Goal: Task Accomplishment & Management: Use online tool/utility

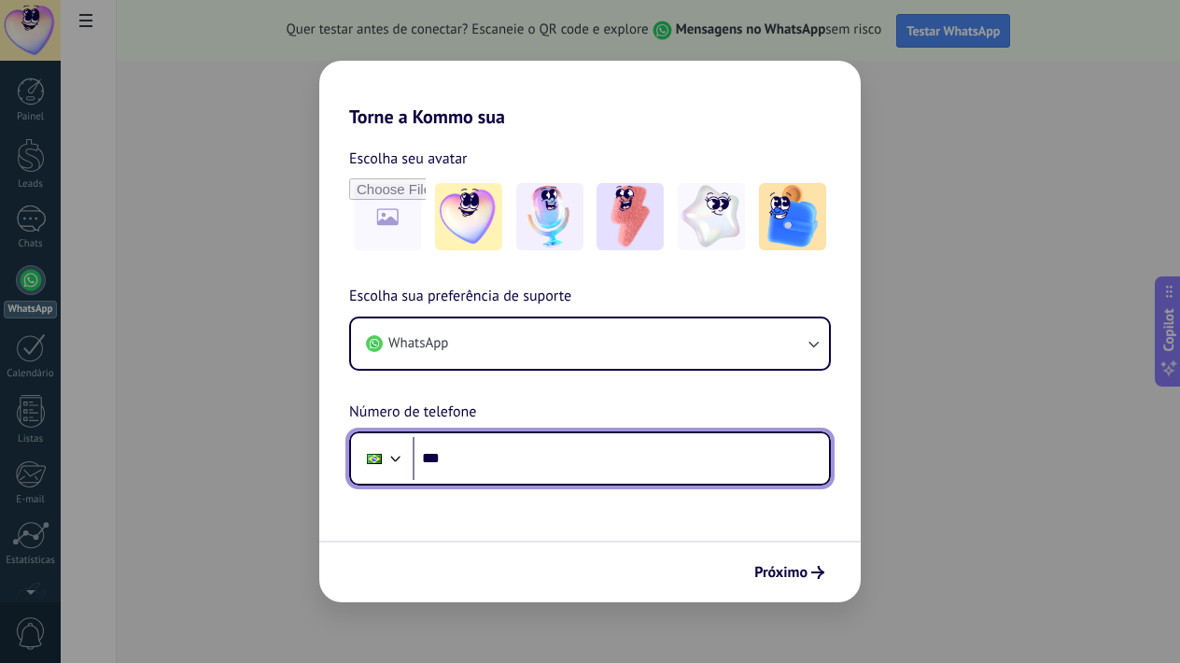
click at [471, 455] on input "***" at bounding box center [621, 458] width 416 height 43
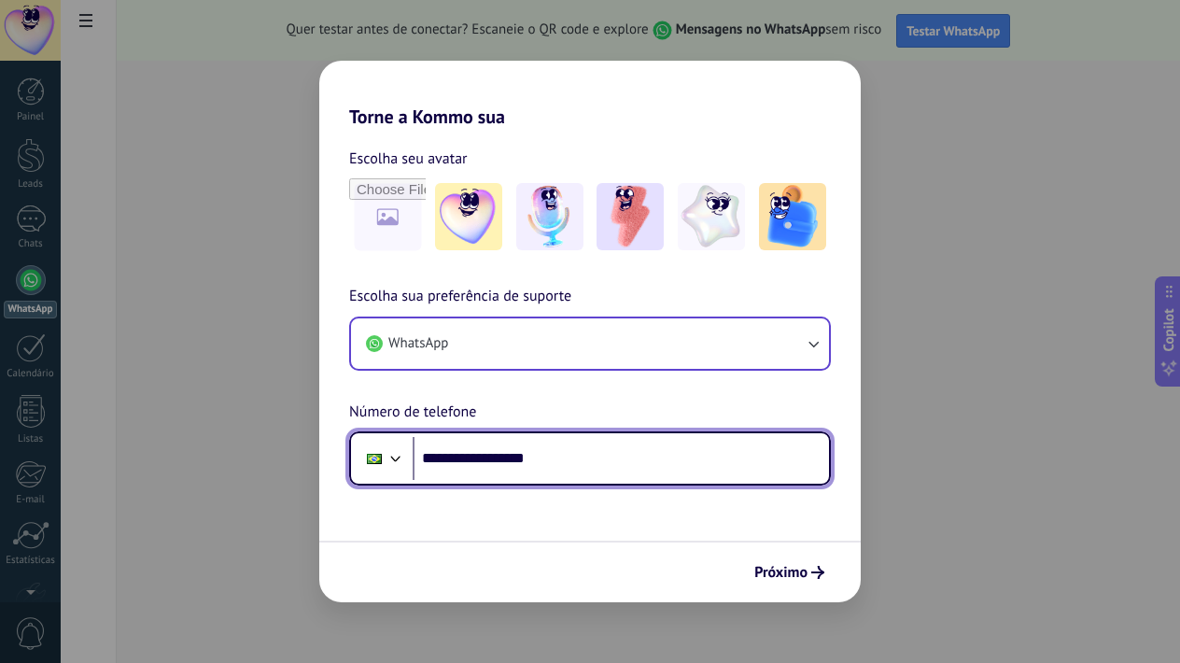
type input "**********"
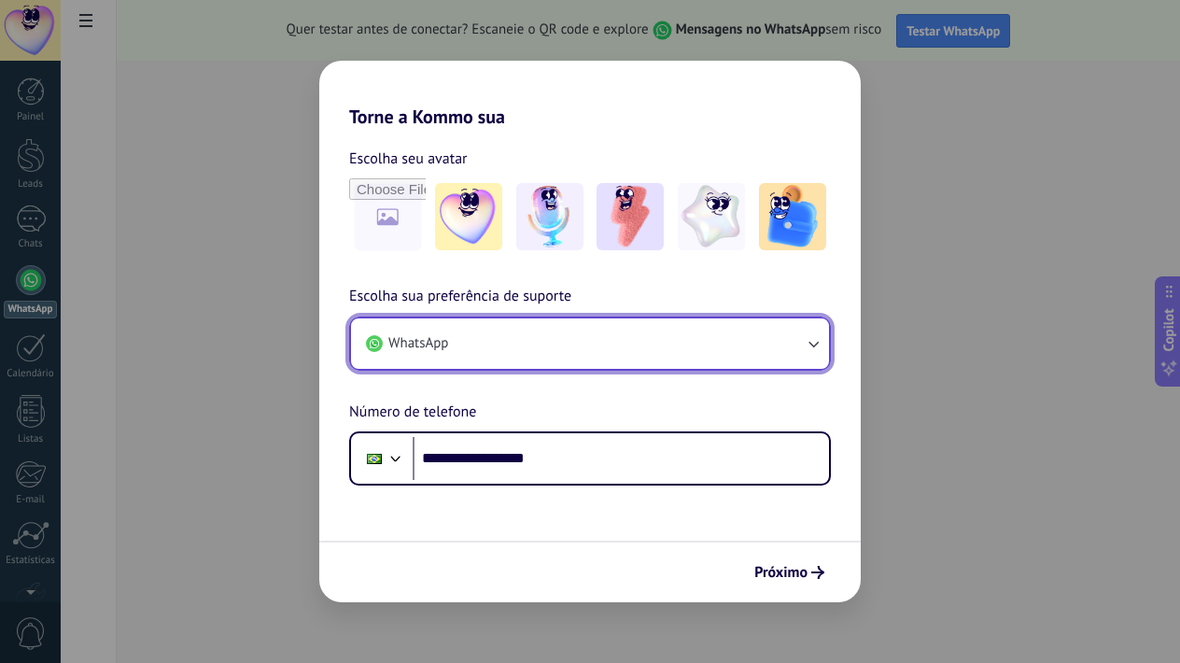
click at [783, 349] on button "WhatsApp" at bounding box center [590, 343] width 478 height 50
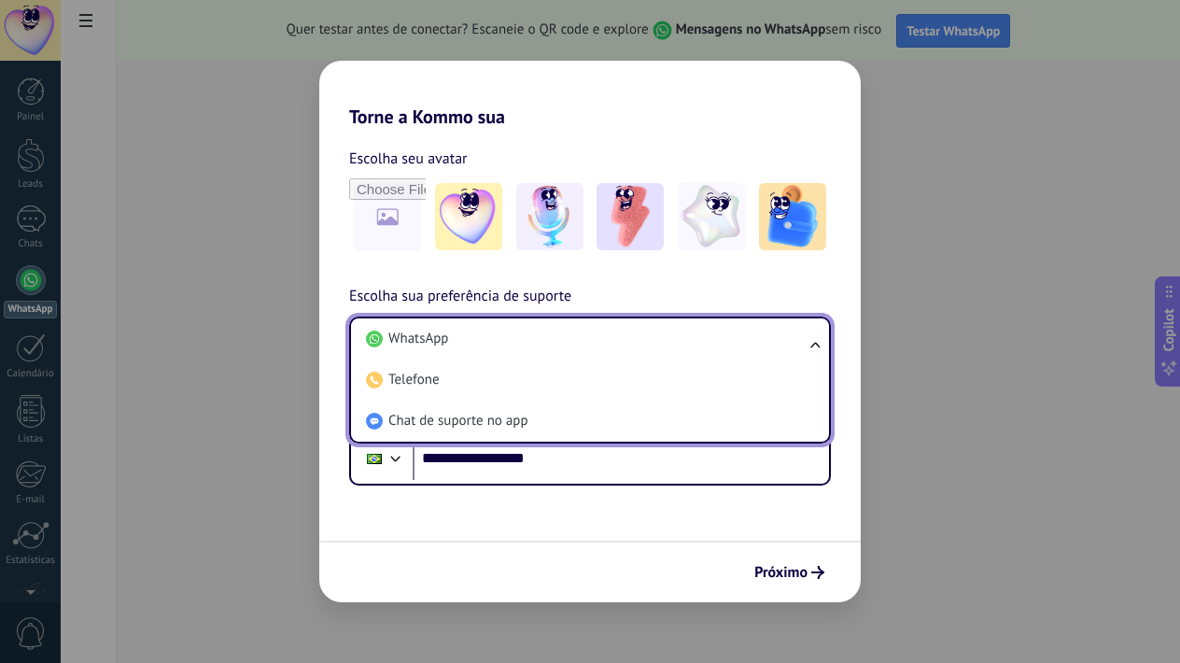
click at [783, 349] on li "WhatsApp" at bounding box center [587, 338] width 456 height 41
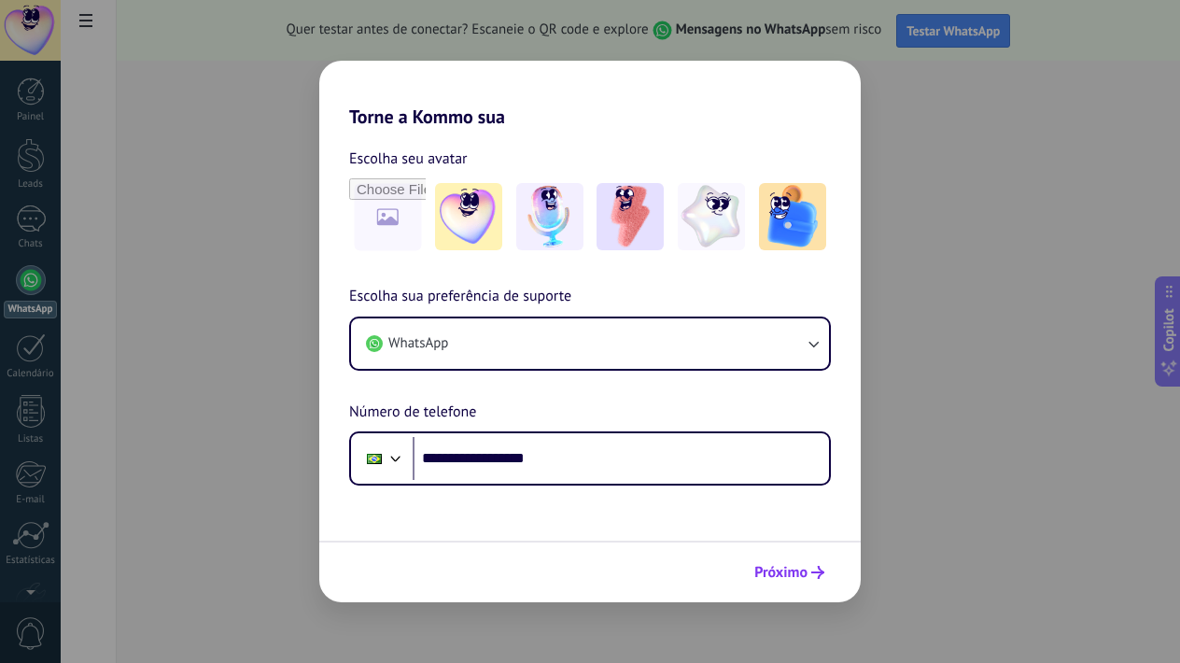
click at [786, 569] on span "Próximo" at bounding box center [780, 572] width 53 height 13
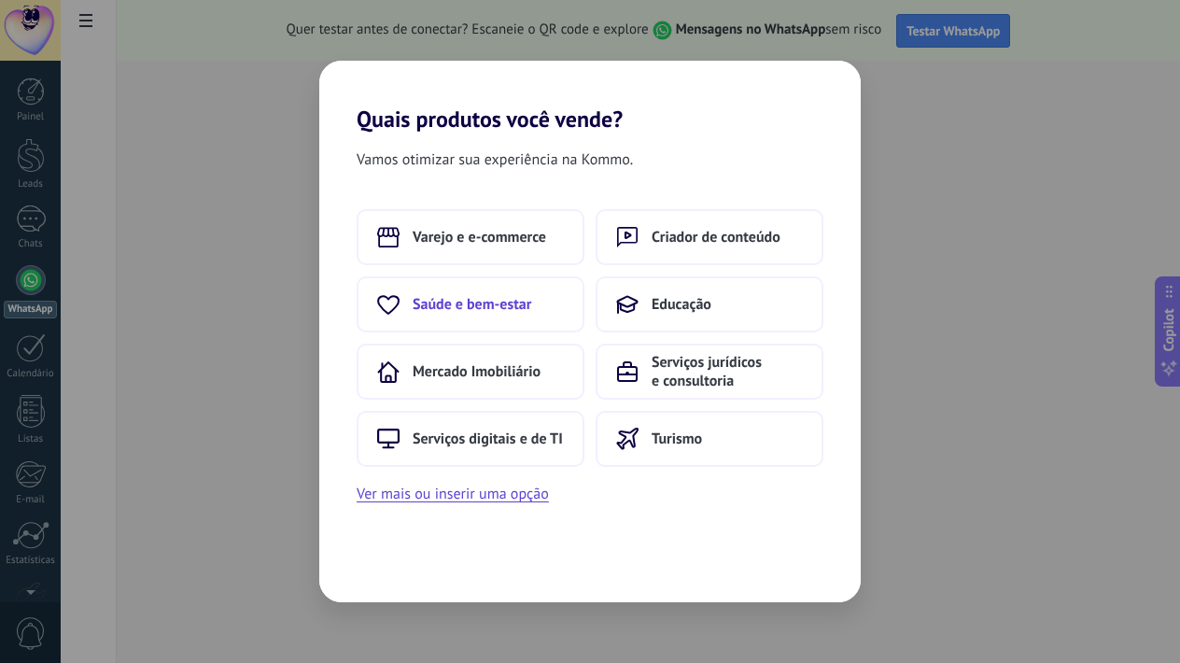
click at [525, 305] on span "Saúde e bem-estar" at bounding box center [472, 304] width 119 height 19
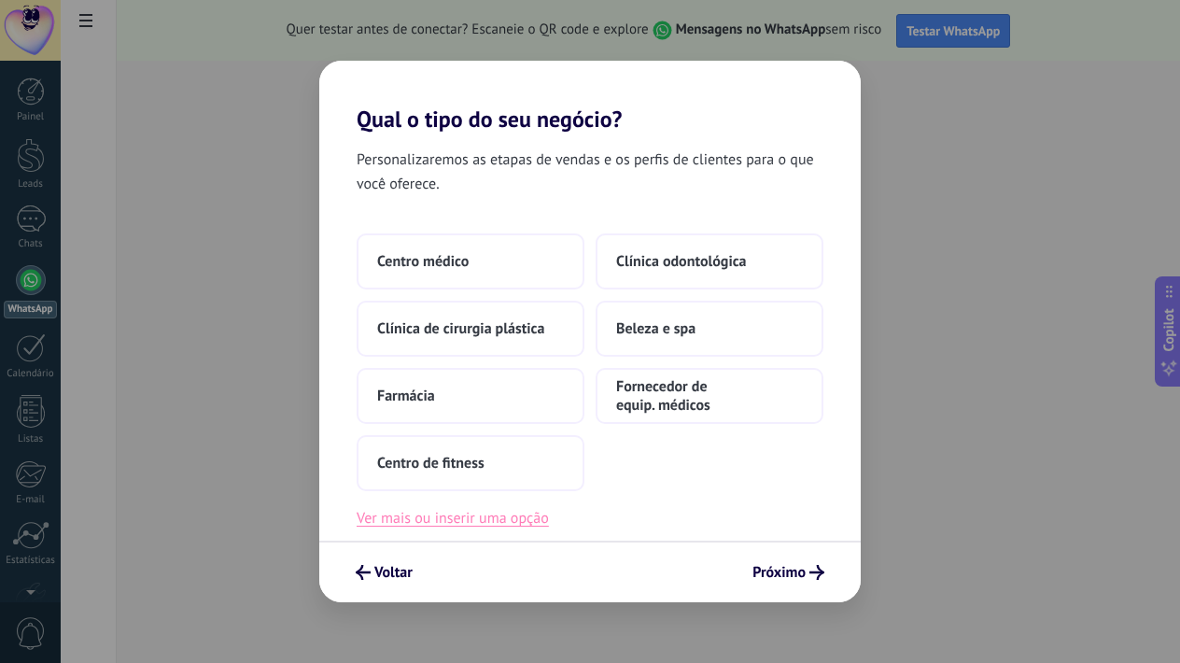
click at [506, 520] on button "Ver mais ou inserir uma opção" at bounding box center [453, 518] width 192 height 24
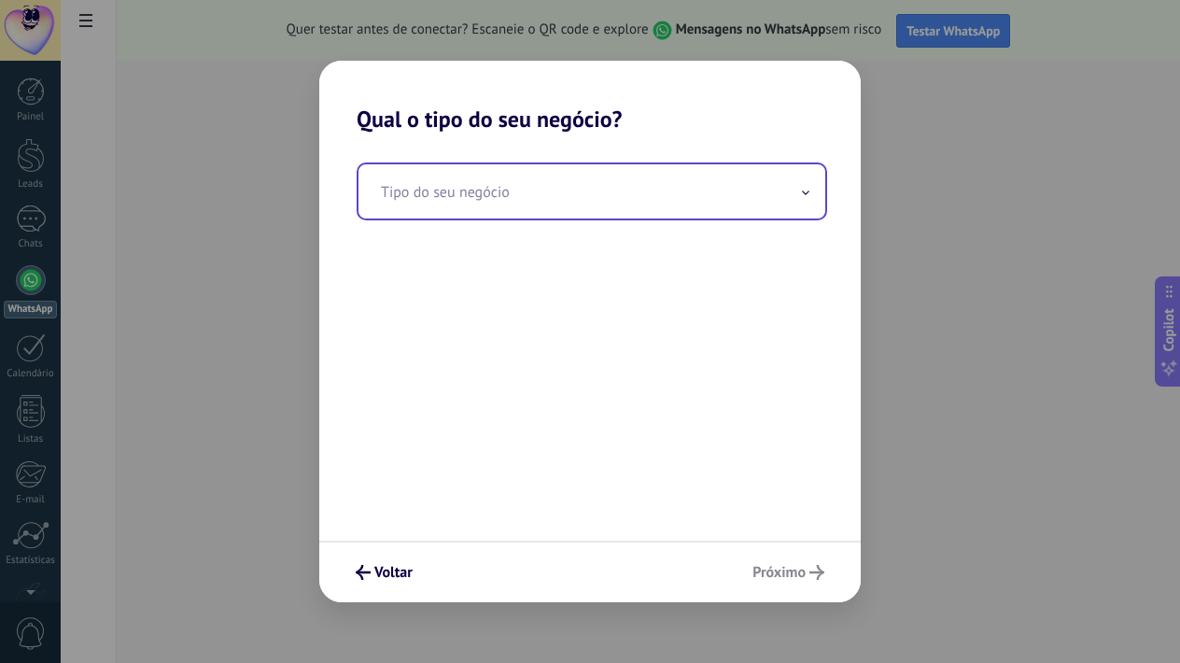
click at [607, 177] on input "text" at bounding box center [592, 191] width 467 height 54
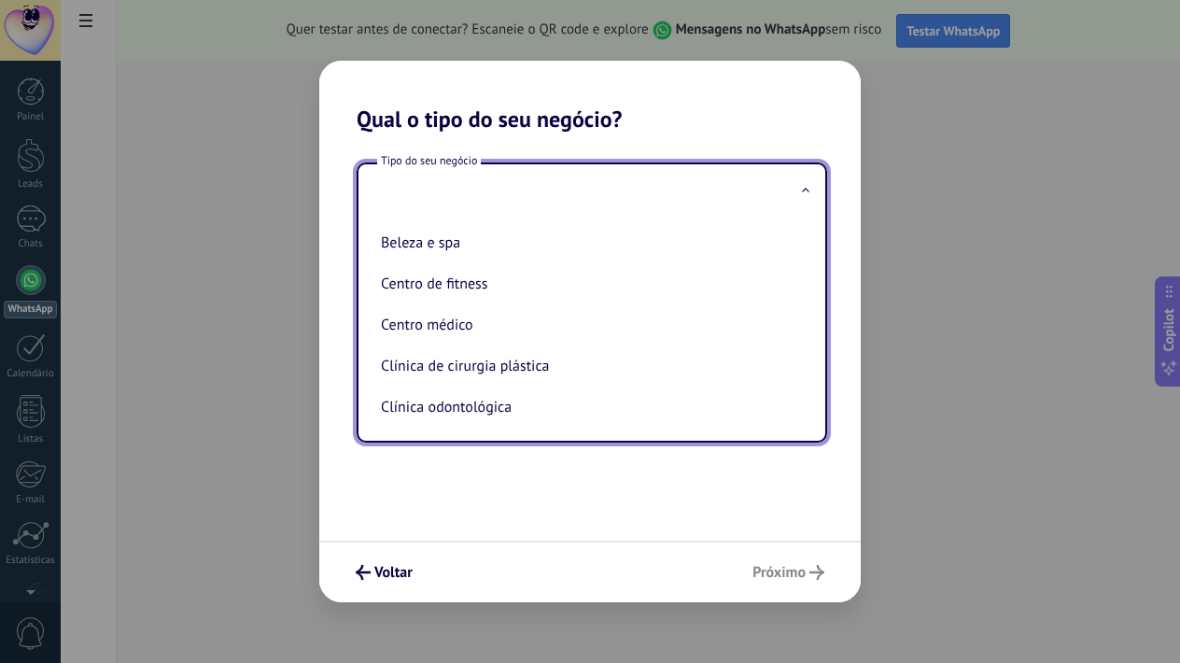
click at [606, 138] on div "Tipo do seu negócio Beleza e spa Centro de fitness Centro médico Clínica de cir…" at bounding box center [589, 337] width 541 height 408
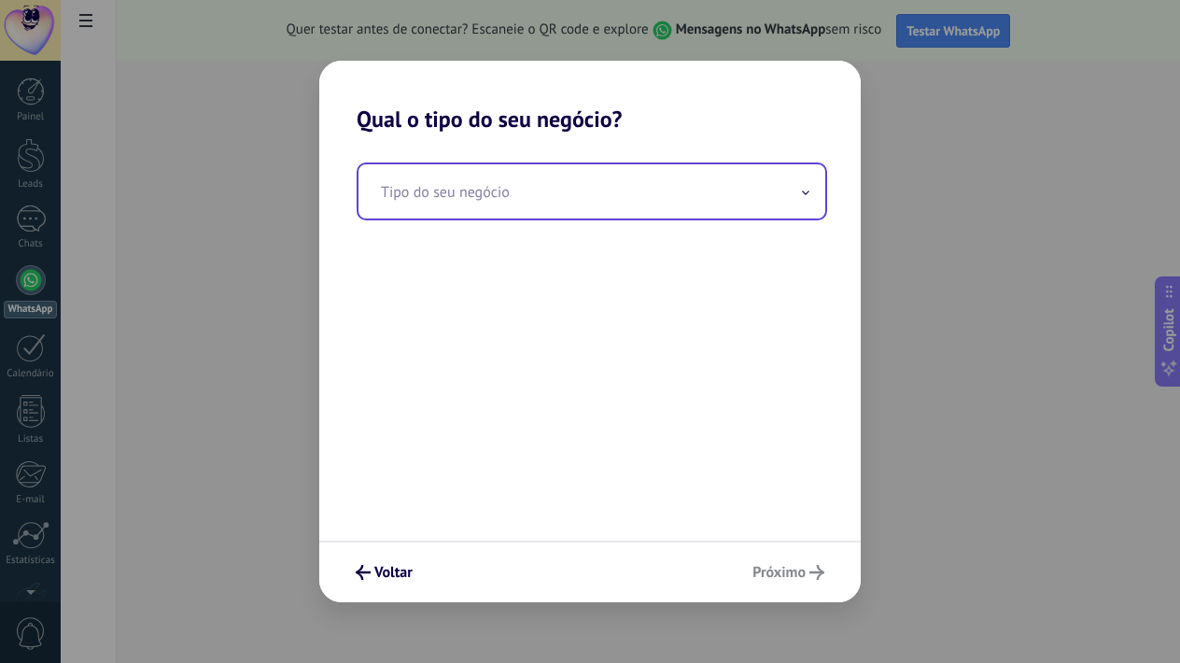
click at [571, 190] on input "text" at bounding box center [592, 191] width 467 height 54
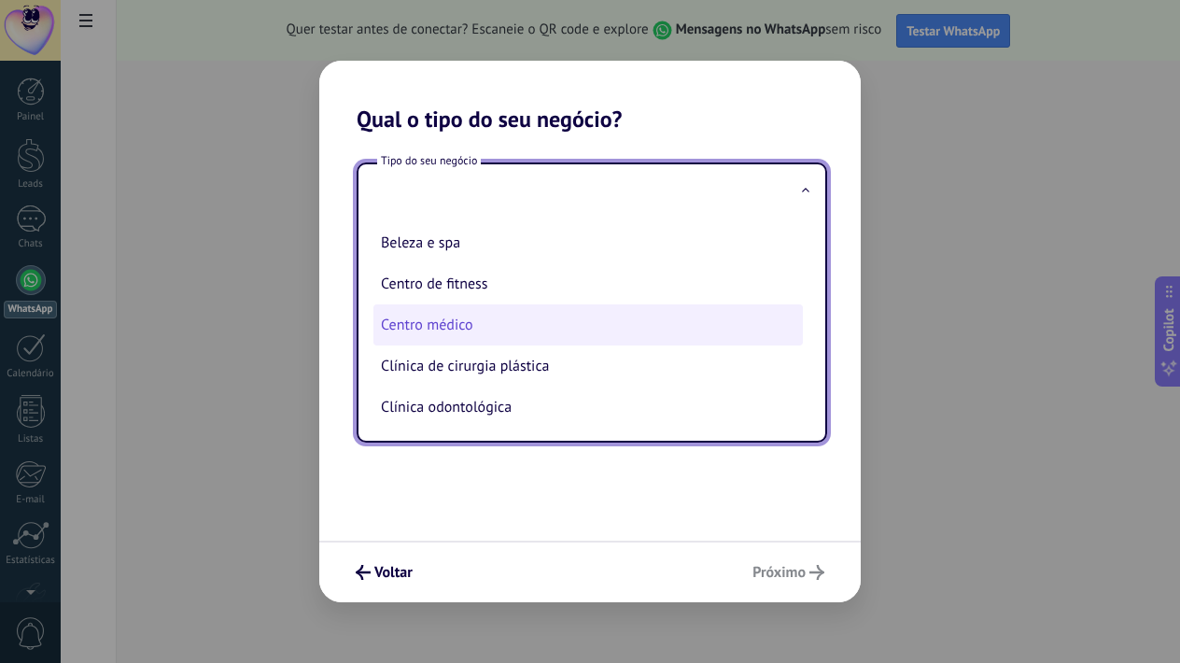
click at [543, 309] on li "Centro médico" at bounding box center [587, 324] width 429 height 41
type input "**********"
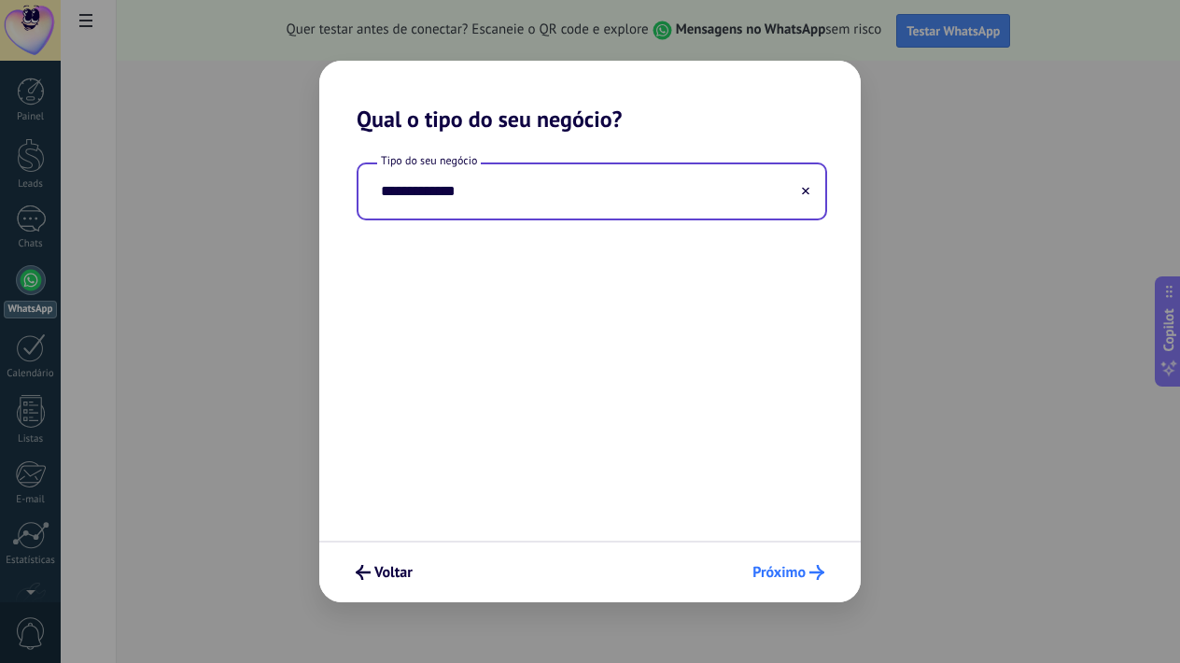
click at [766, 570] on span "Próximo" at bounding box center [778, 572] width 53 height 13
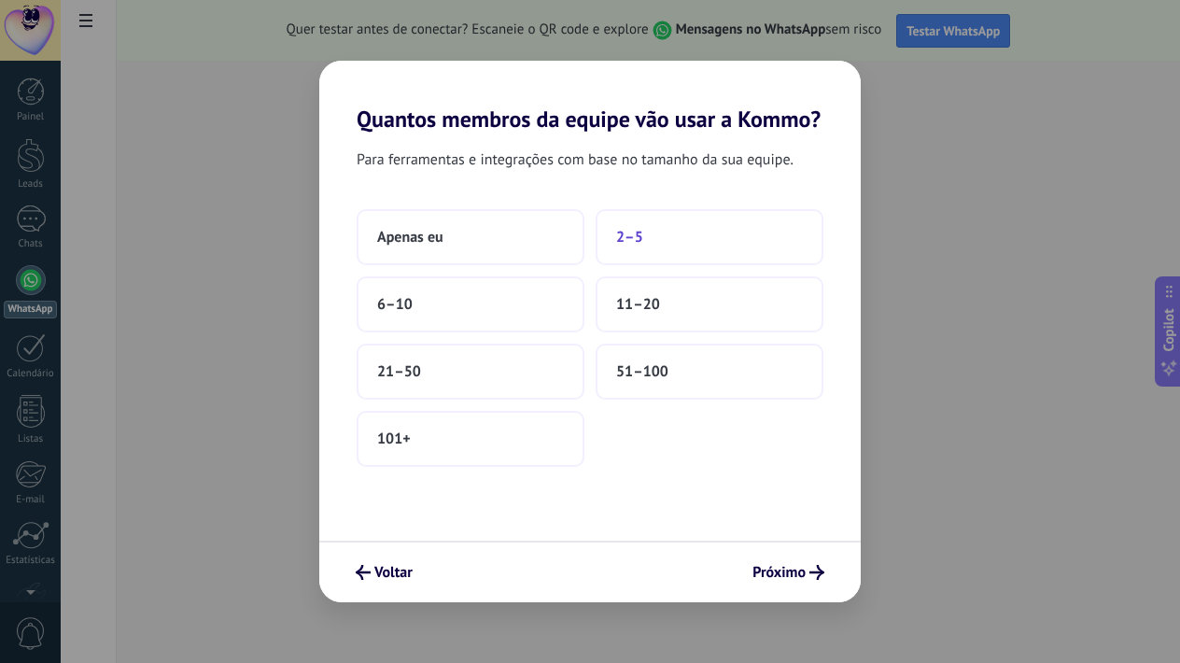
click at [619, 236] on span "2–5" at bounding box center [629, 237] width 27 height 19
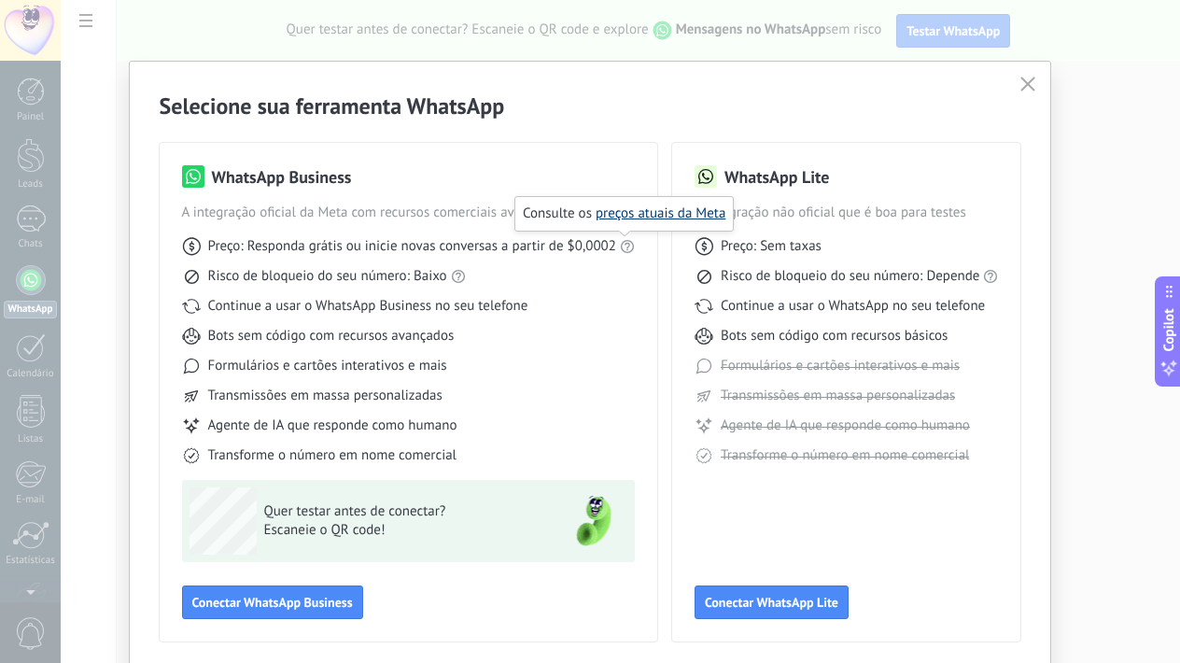
click at [628, 215] on link "preços atuais da Meta" at bounding box center [661, 213] width 130 height 18
click at [777, 604] on span "Conectar WhatsApp Lite" at bounding box center [772, 602] width 134 height 13
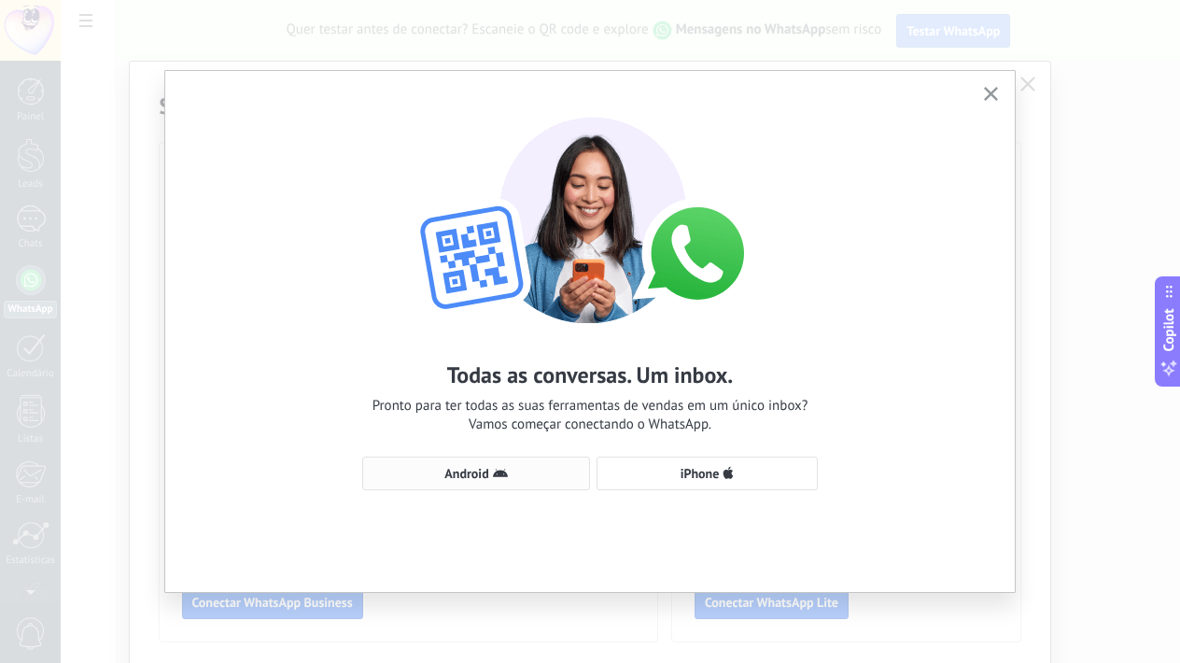
click at [515, 472] on span "Android" at bounding box center [476, 473] width 207 height 15
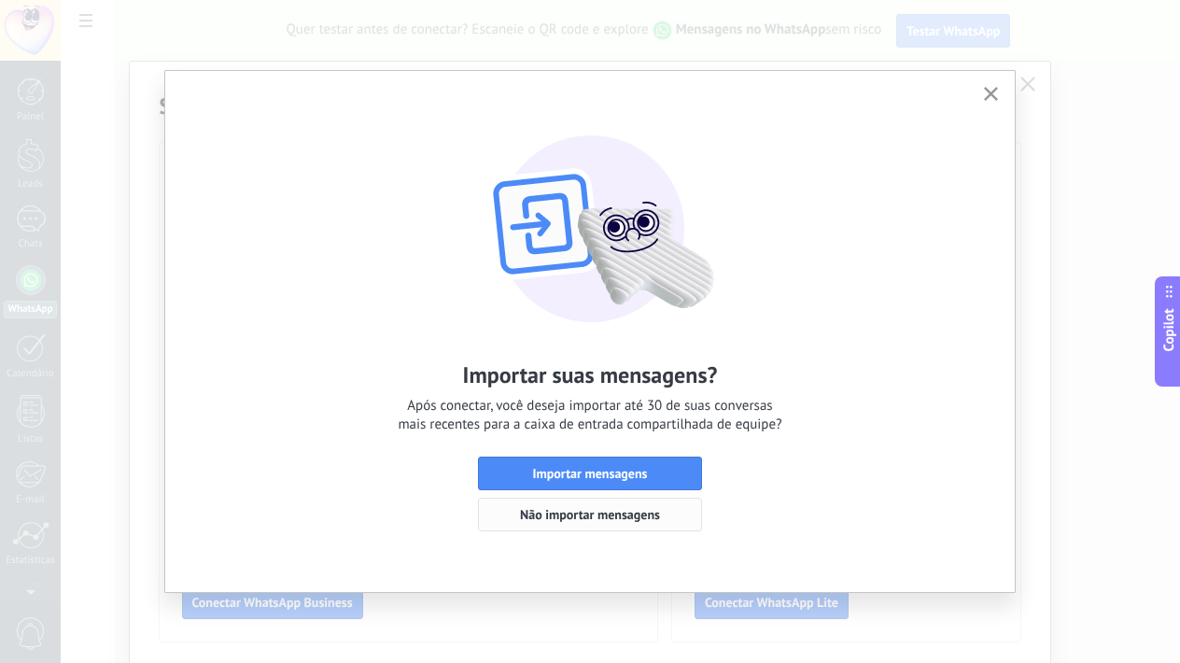
click at [615, 510] on span "Não importar mensagens" at bounding box center [590, 514] width 140 height 13
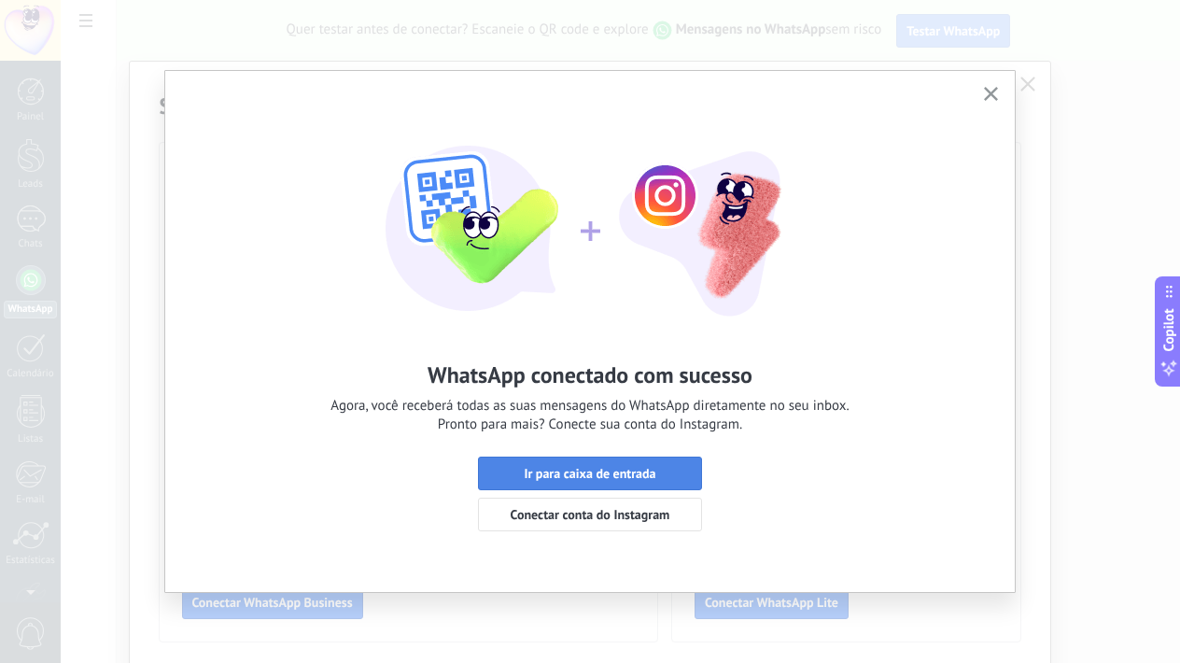
click at [626, 470] on span "Ir para caixa de entrada" at bounding box center [590, 473] width 132 height 13
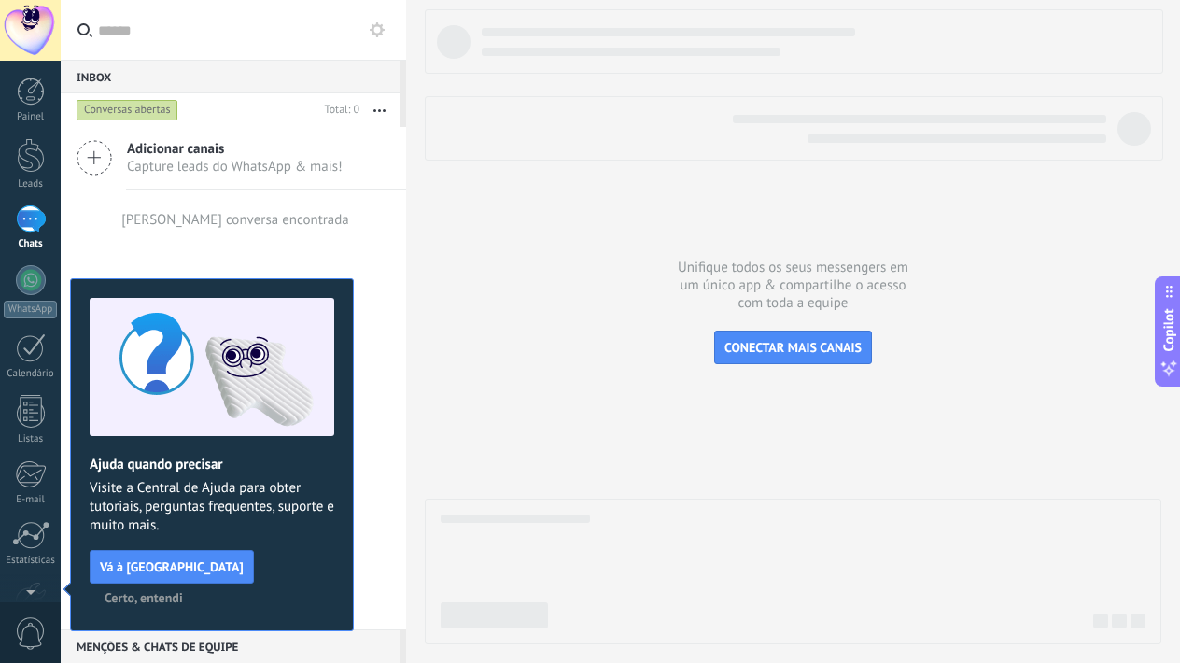
click at [183, 591] on span "Certo, entendi" at bounding box center [144, 597] width 78 height 13
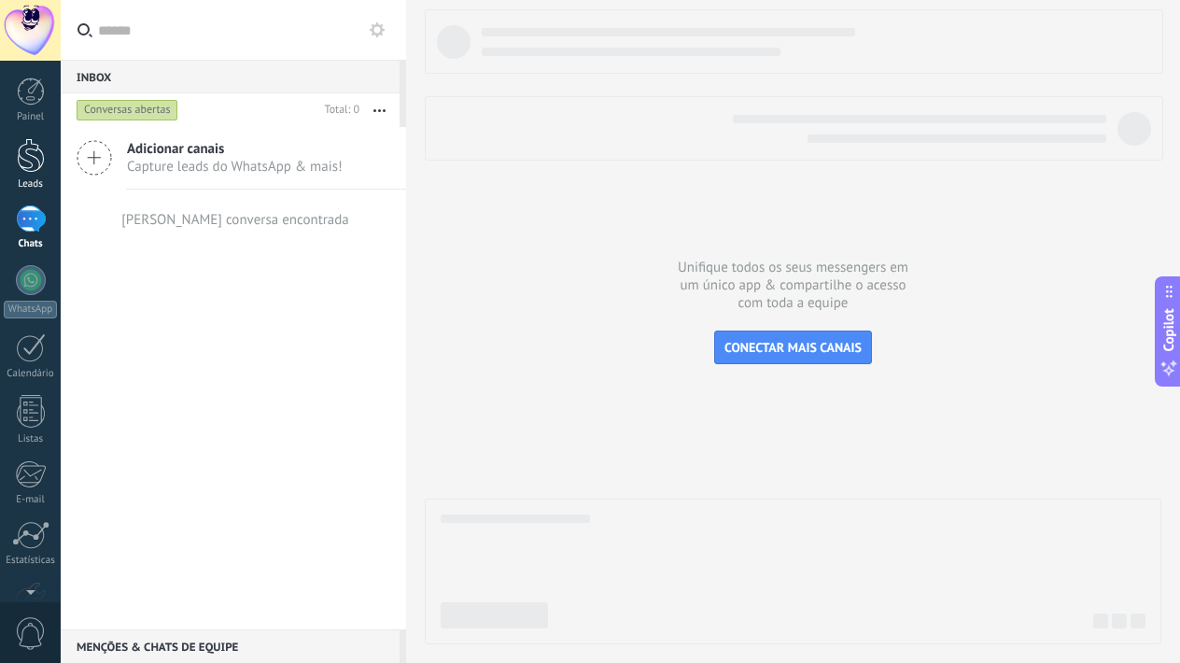
click at [35, 160] on div at bounding box center [31, 155] width 28 height 35
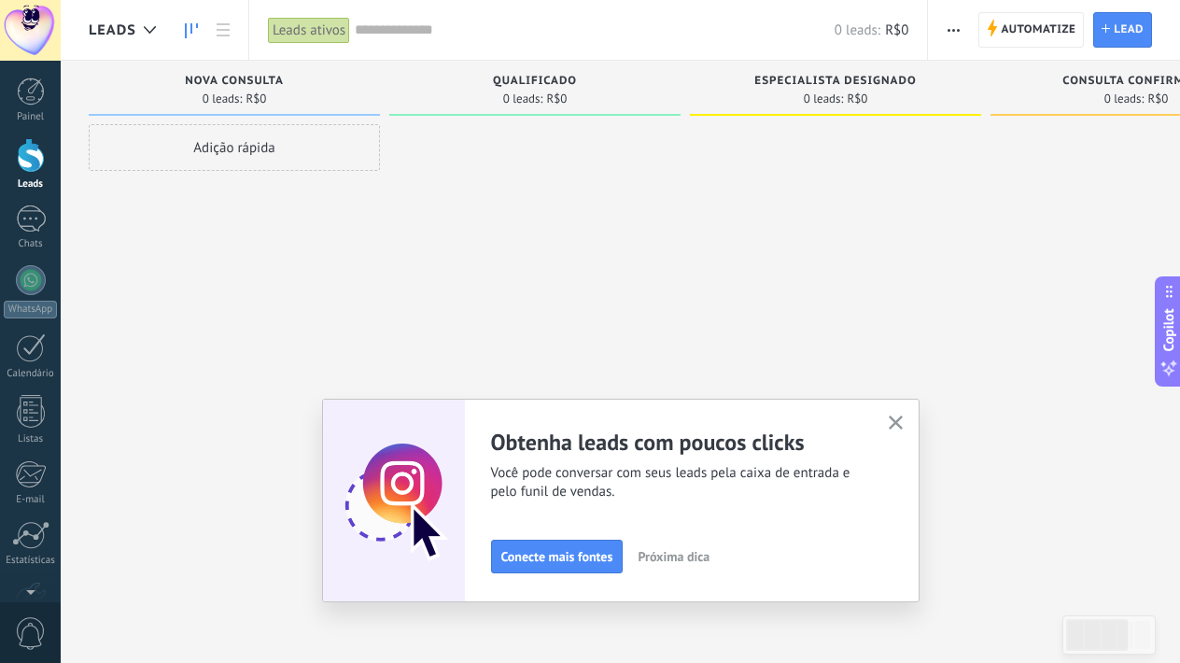
click at [266, 78] on span "Nova consulta" at bounding box center [234, 81] width 99 height 13
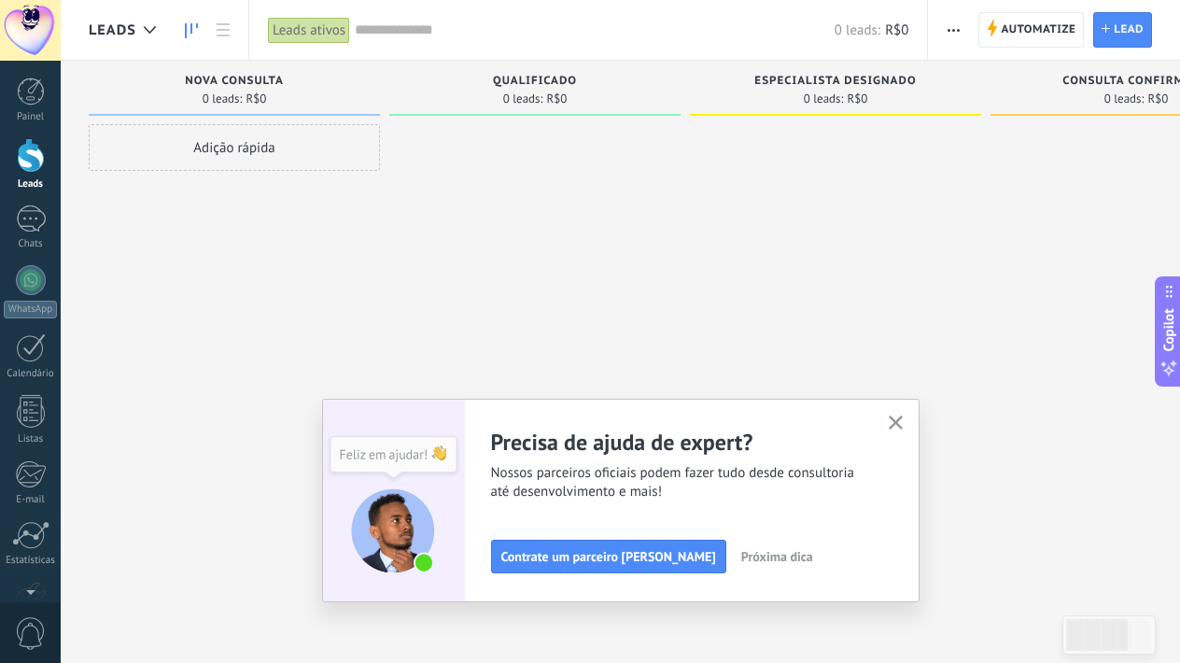
click at [285, 83] on div "Nova consulta" at bounding box center [234, 83] width 273 height 16
click at [268, 77] on span "Nova consulta" at bounding box center [234, 81] width 99 height 13
click at [555, 80] on span "Qualificado" at bounding box center [535, 81] width 84 height 13
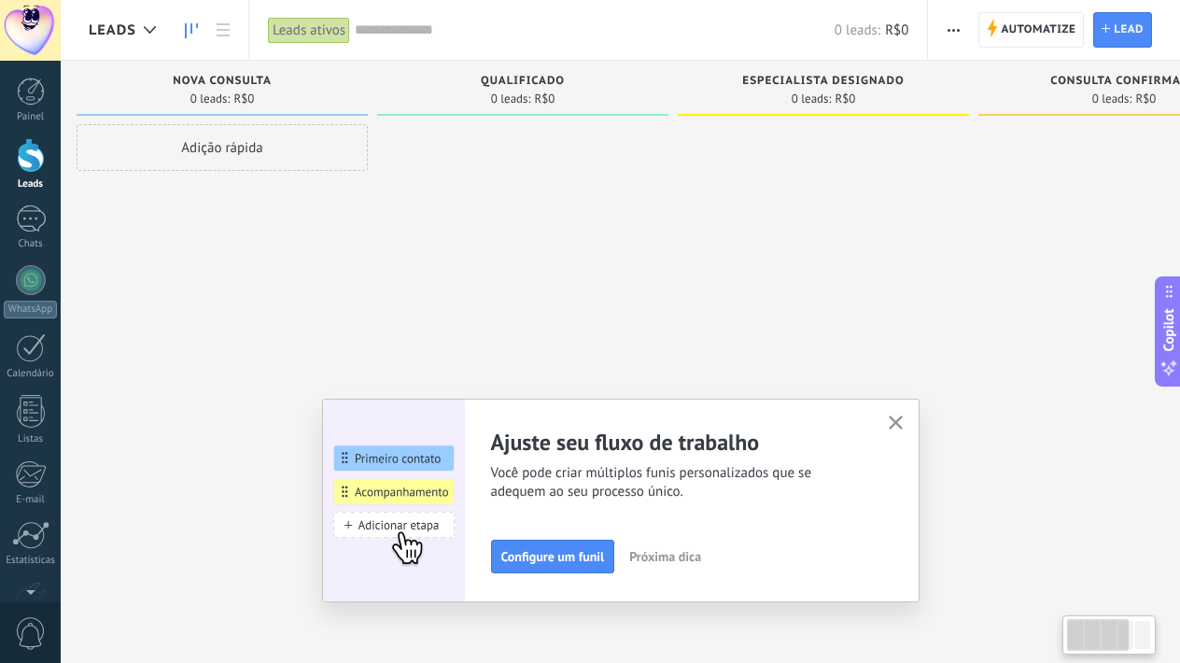
drag, startPoint x: 542, startPoint y: 88, endPoint x: 578, endPoint y: 123, distance: 50.2
click at [578, 125] on div "Qualificado 0 leads: R$0" at bounding box center [527, 302] width 301 height 483
click at [527, 86] on span "Qualificado" at bounding box center [522, 81] width 84 height 13
click at [954, 29] on icon "button" at bounding box center [954, 30] width 12 height 3
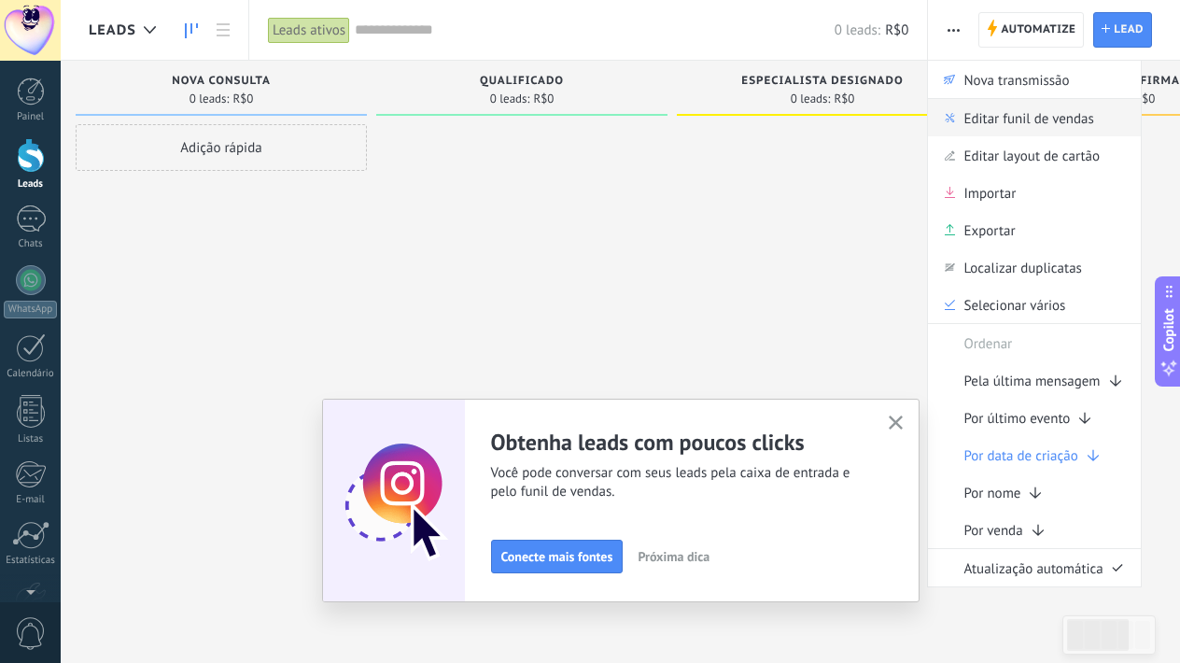
click at [974, 125] on span "Editar funil de vendas" at bounding box center [1028, 117] width 130 height 37
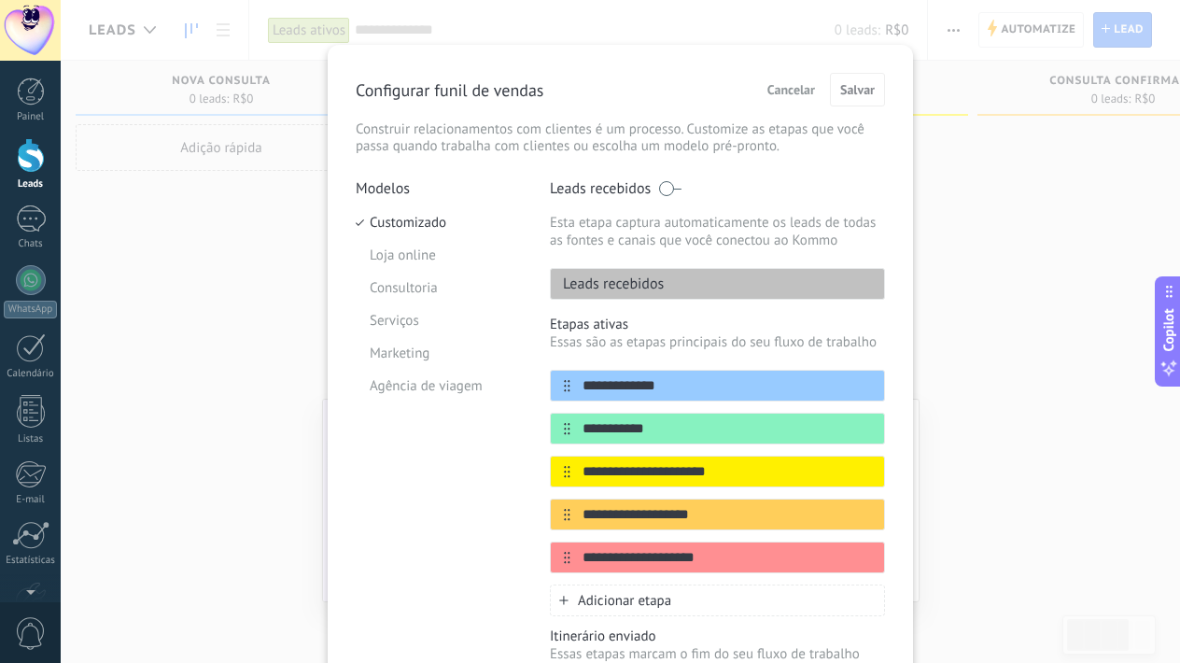
scroll to position [0, 0]
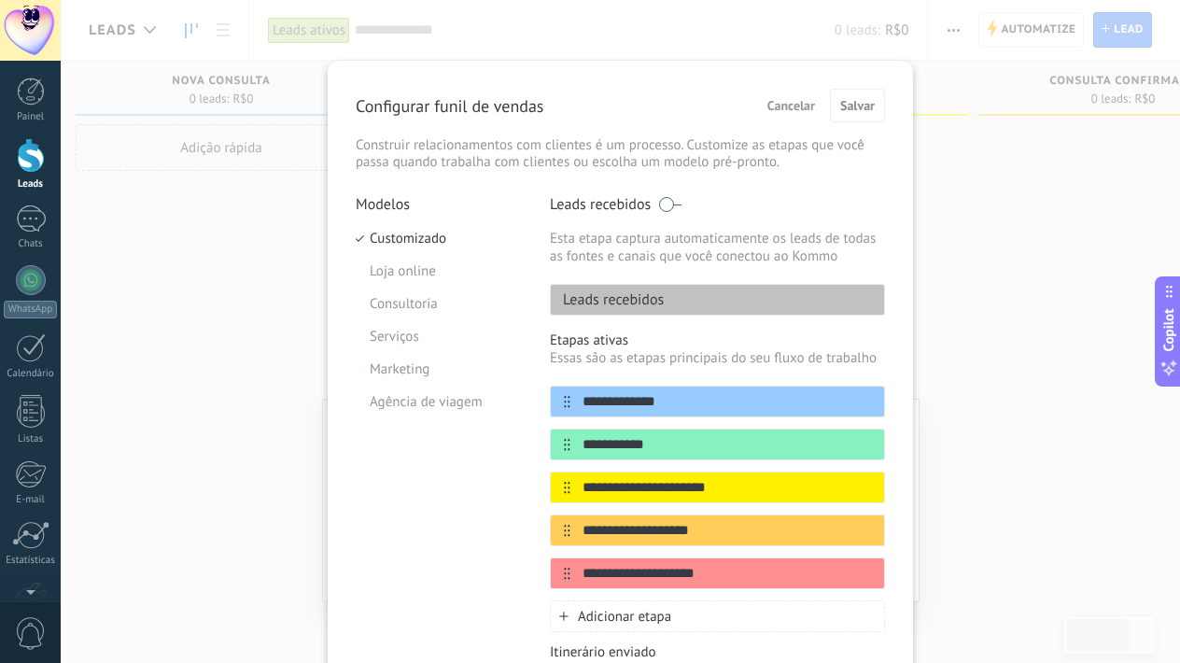
click at [802, 105] on span "Cancelar" at bounding box center [791, 105] width 48 height 13
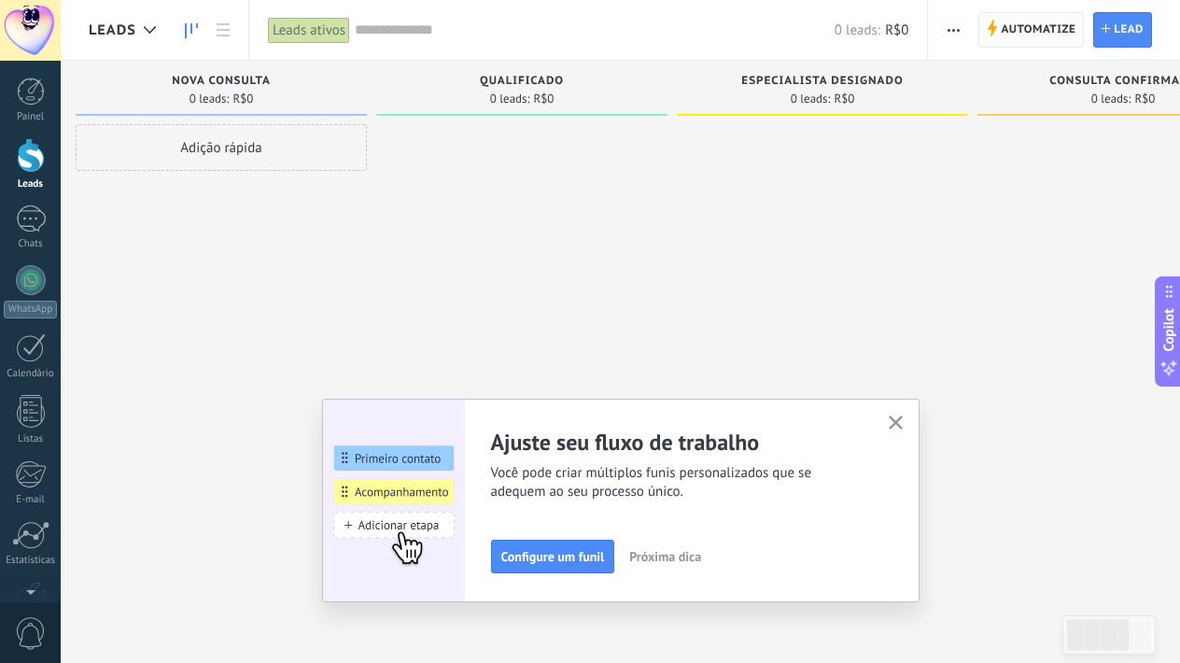
click at [1048, 32] on span "Automatize" at bounding box center [1038, 30] width 75 height 34
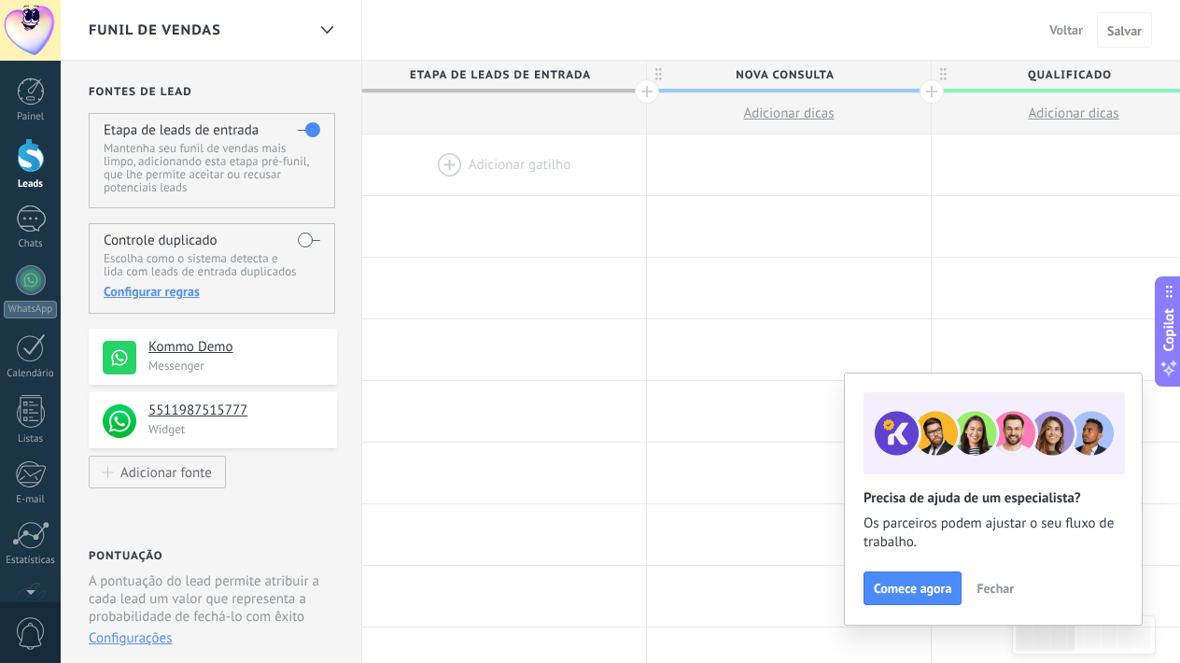
click at [983, 587] on span "Fechar" at bounding box center [995, 588] width 37 height 13
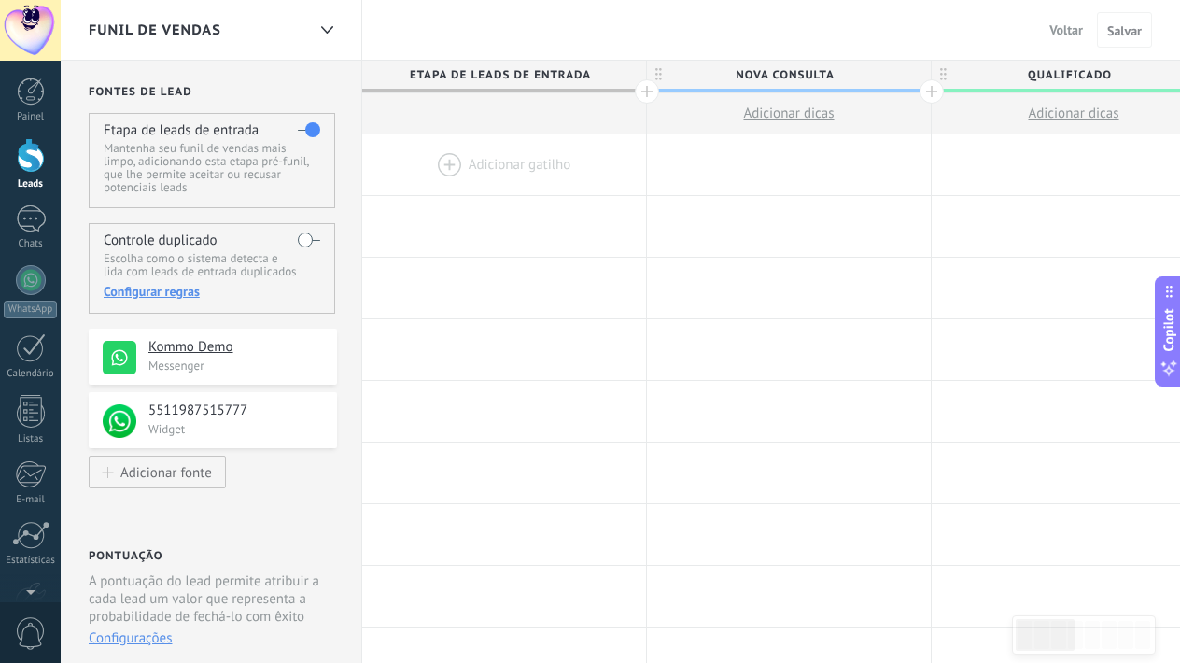
click at [453, 162] on div at bounding box center [504, 164] width 284 height 61
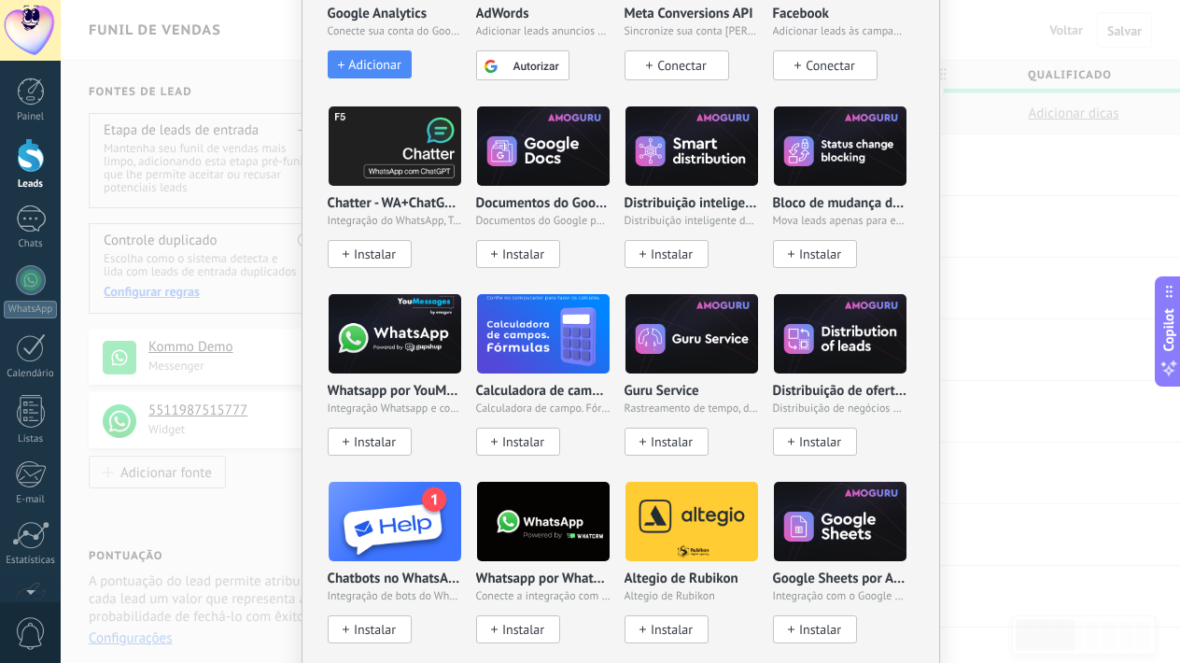
scroll to position [259, 0]
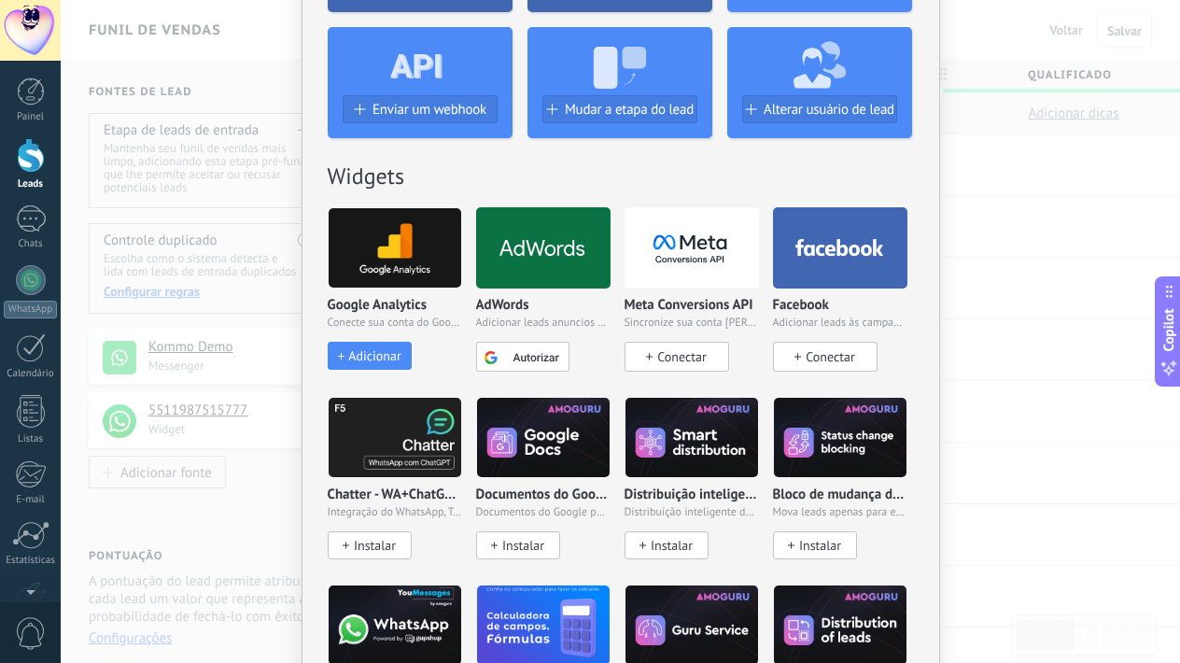
click at [971, 289] on div "Sem resultados. Robô de vendas Agente de IA Adicionar uma tarefa Enviar um webh…" at bounding box center [620, 331] width 1119 height 663
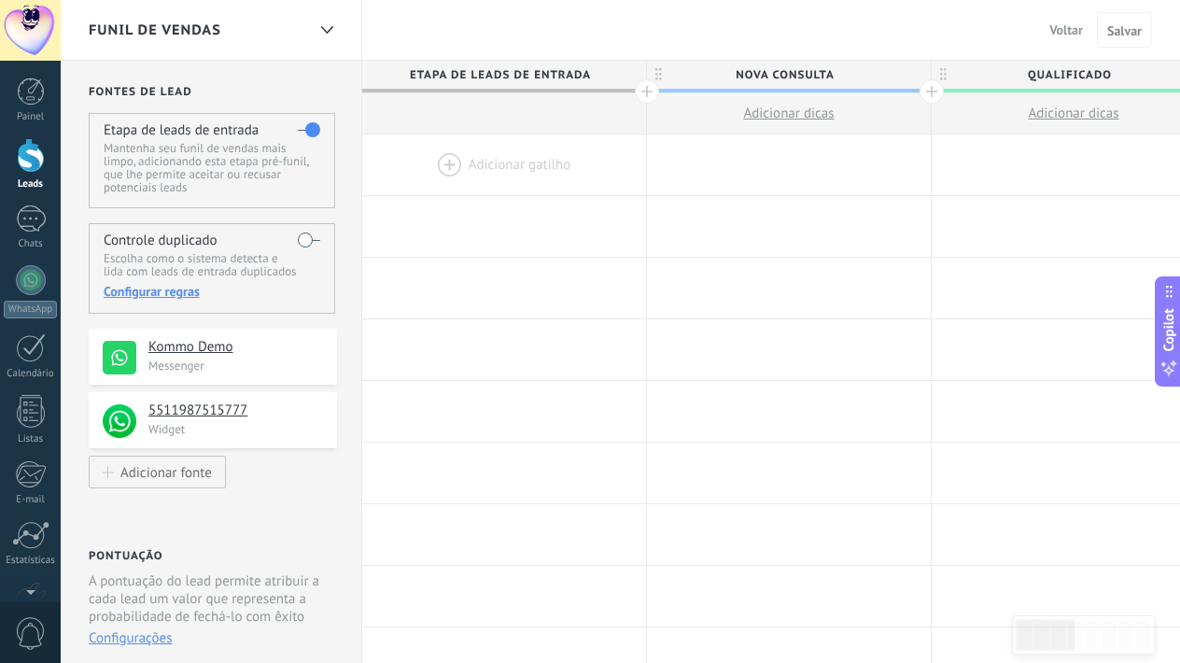
scroll to position [0, 0]
click at [309, 242] on label at bounding box center [309, 240] width 22 height 30
click at [1129, 30] on span "Salvar" at bounding box center [1124, 30] width 35 height 13
click at [1065, 29] on span "Voltar" at bounding box center [1066, 29] width 34 height 17
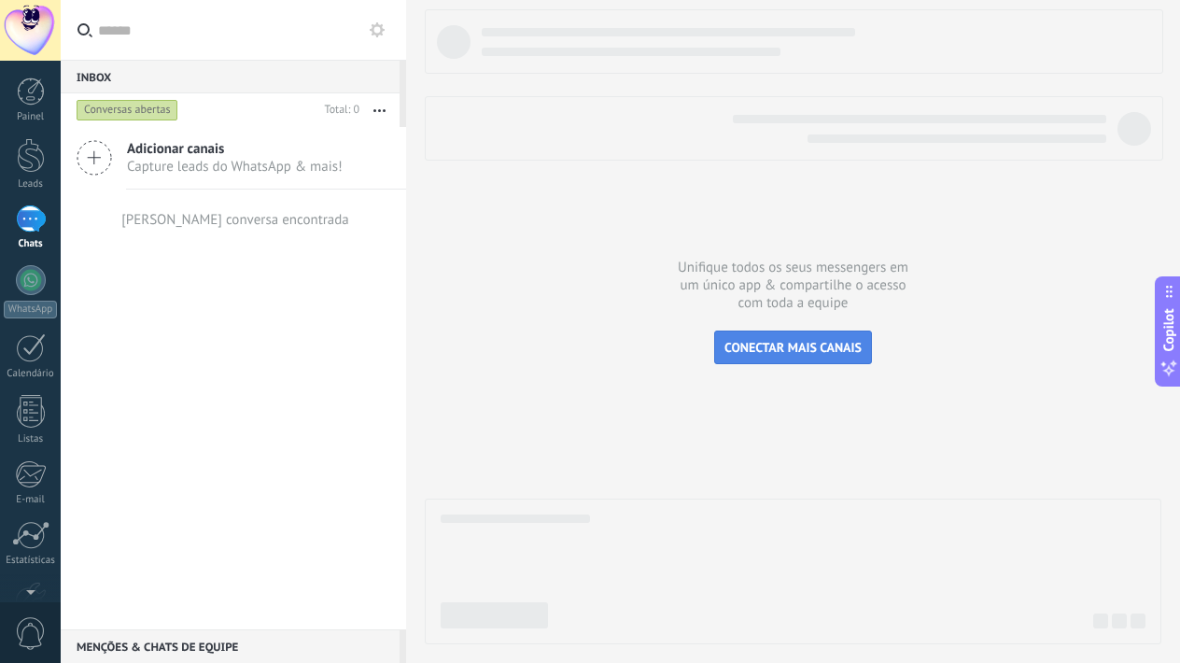
click at [788, 343] on span "CONECTAR MAIS CANAIS" at bounding box center [792, 347] width 137 height 17
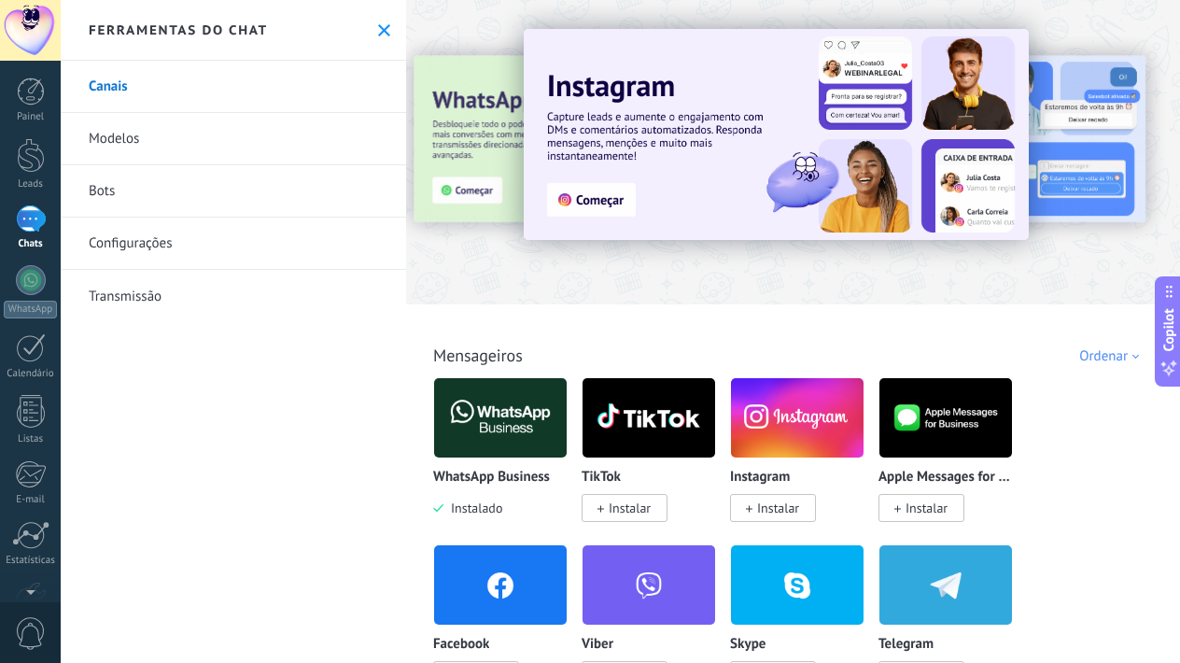
click at [766, 508] on span "Instalar" at bounding box center [778, 507] width 42 height 17
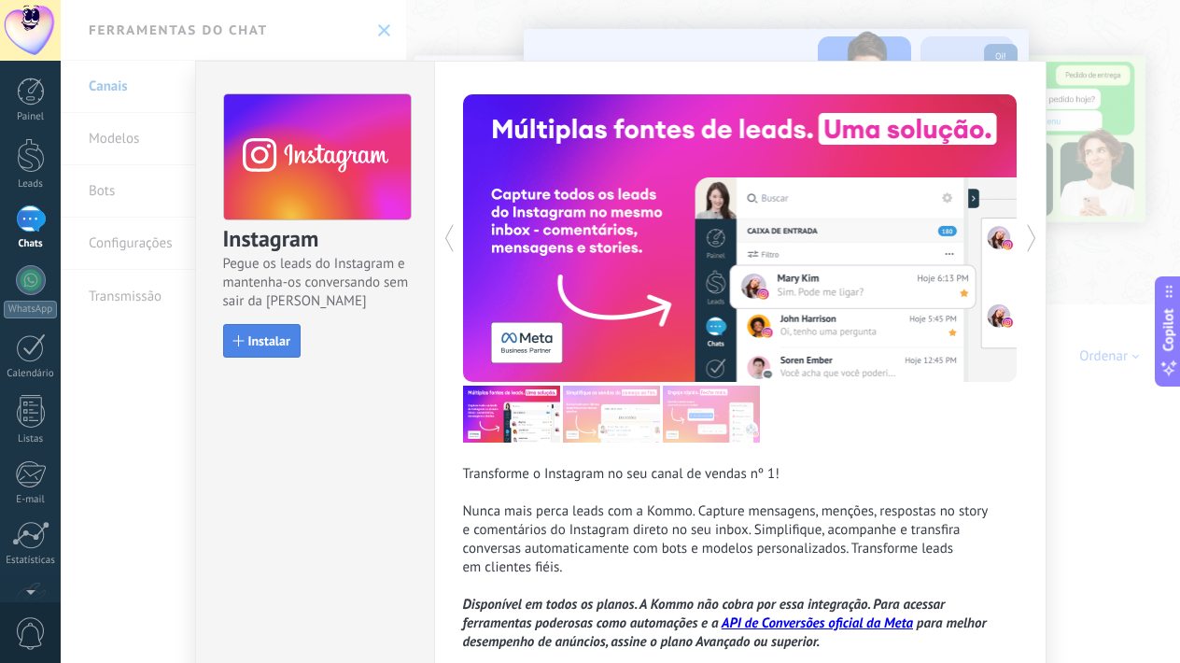
click at [277, 334] on span "Instalar" at bounding box center [269, 340] width 42 height 13
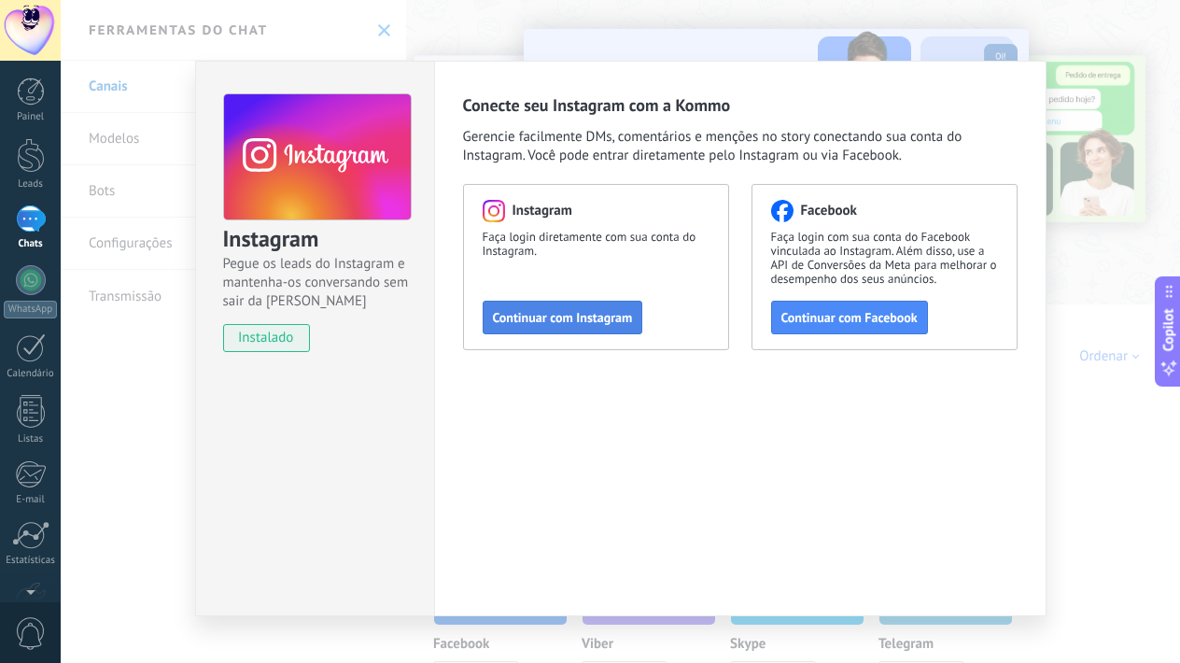
click at [543, 317] on span "Continuar com Instagram" at bounding box center [563, 317] width 140 height 13
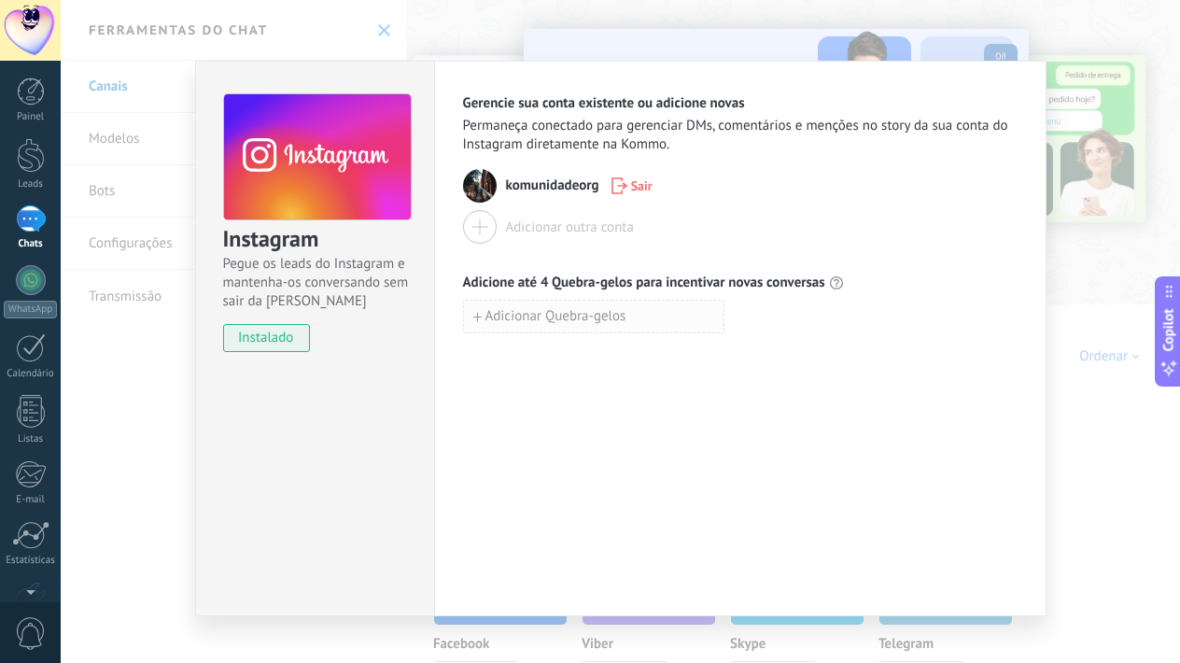
click at [563, 316] on span "Adicionar Quebra-gelos" at bounding box center [555, 316] width 141 height 13
type input "**********"
click at [549, 355] on span "Adicionar Quebra-gelos" at bounding box center [555, 357] width 141 height 13
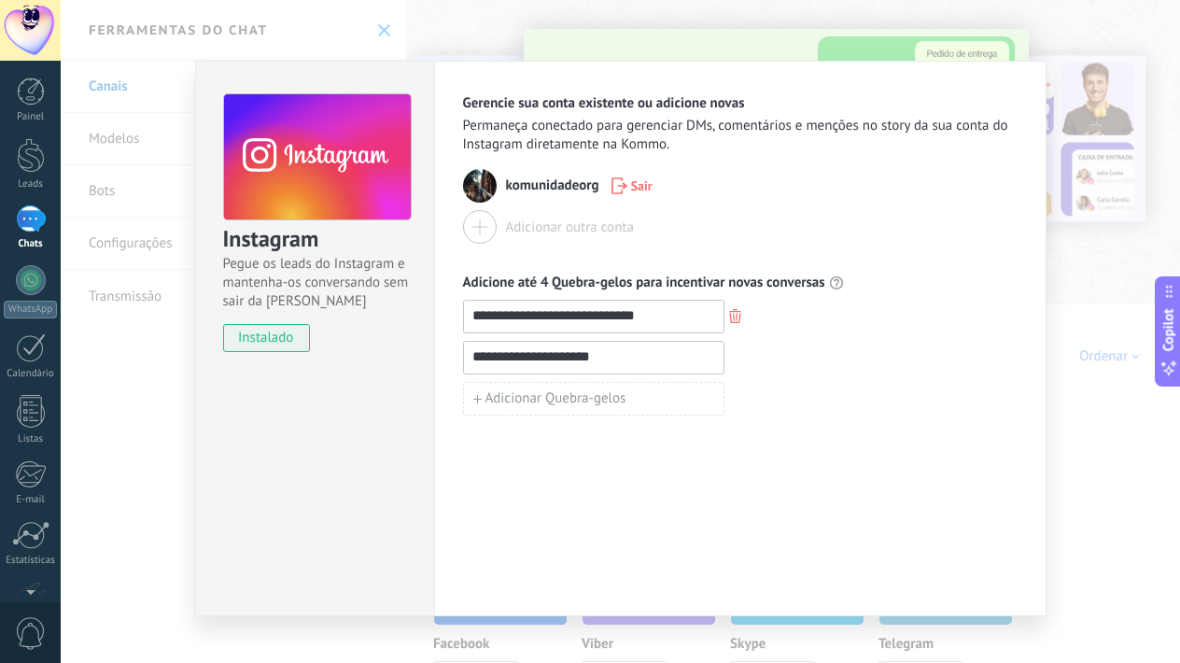
type input "**********"
click at [780, 379] on div "**********" at bounding box center [740, 358] width 555 height 116
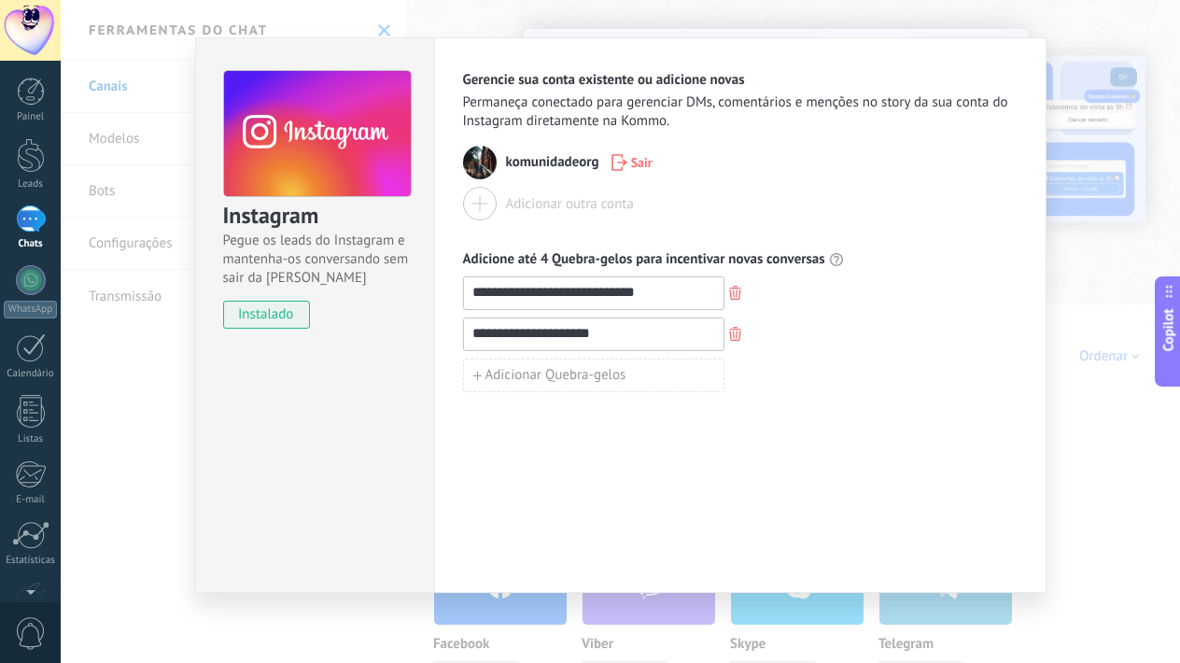
click at [268, 316] on span "instalado" at bounding box center [266, 315] width 85 height 28
click at [672, 211] on div "Adicionar outra conta" at bounding box center [740, 204] width 555 height 34
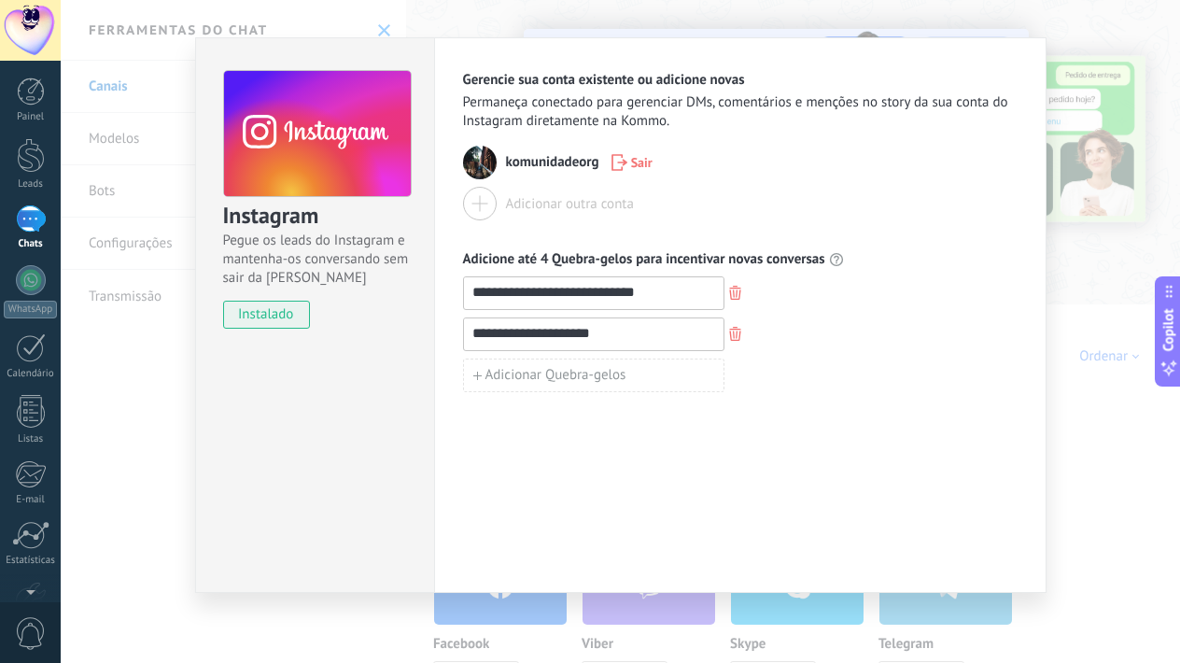
click at [1070, 485] on div "**********" at bounding box center [620, 331] width 1119 height 663
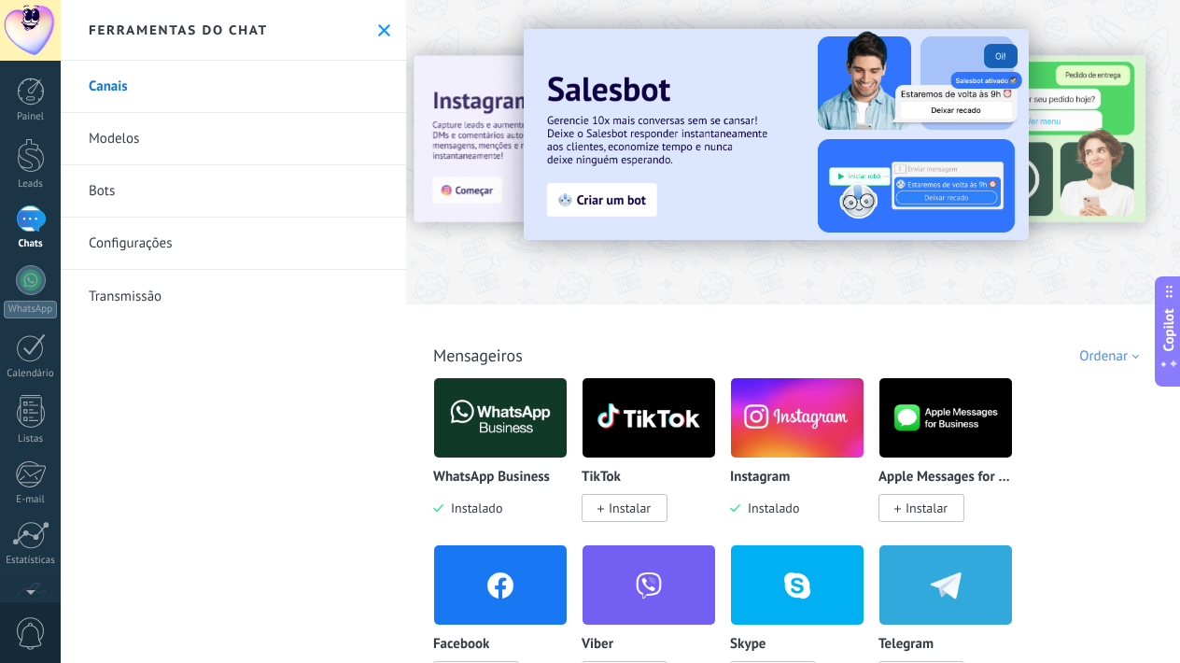
click at [118, 89] on link "Canais" at bounding box center [233, 87] width 345 height 52
click at [132, 137] on link "Modelos" at bounding box center [233, 139] width 345 height 52
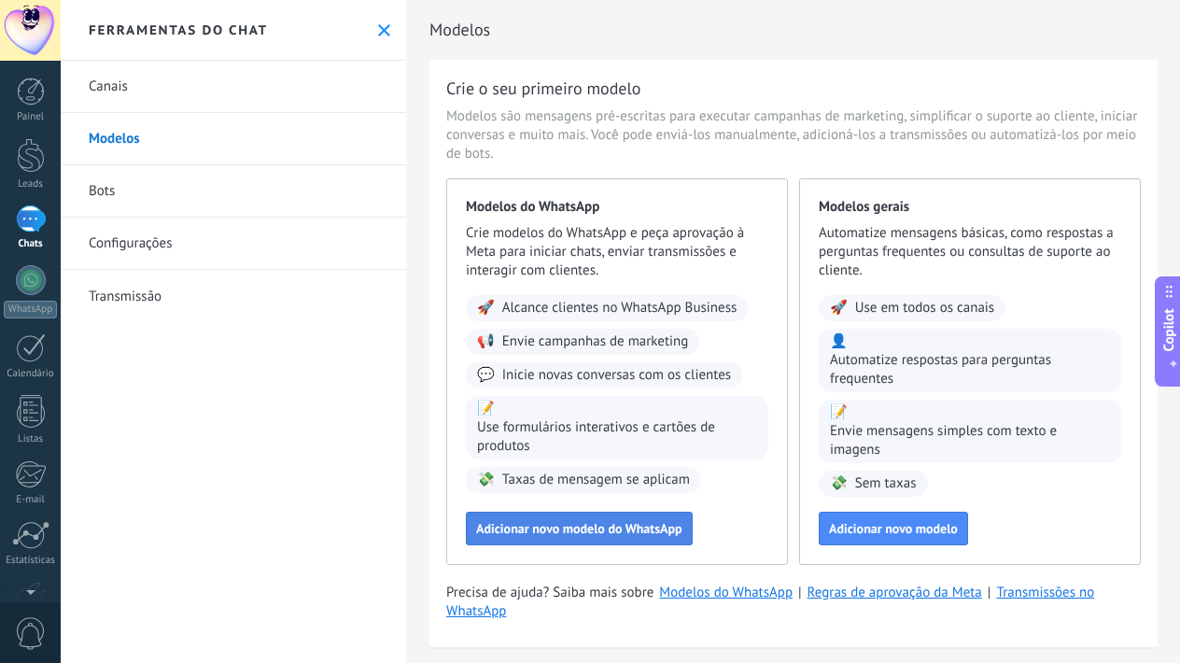
click at [597, 523] on span "Adicionar novo modelo do WhatsApp" at bounding box center [579, 528] width 206 height 13
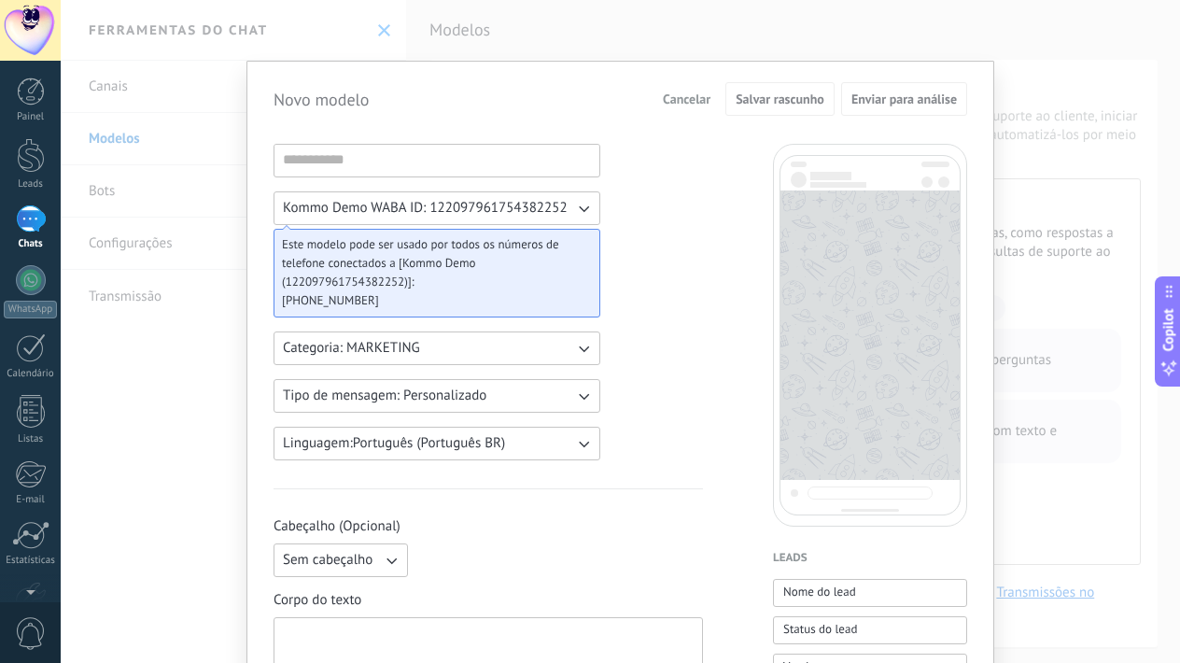
click at [584, 211] on icon "button" at bounding box center [583, 208] width 19 height 19
click at [584, 211] on li "Kommo Demo WABA ID: 122097961754382252" at bounding box center [430, 208] width 337 height 32
click at [681, 105] on span "Cancelar" at bounding box center [687, 98] width 48 height 13
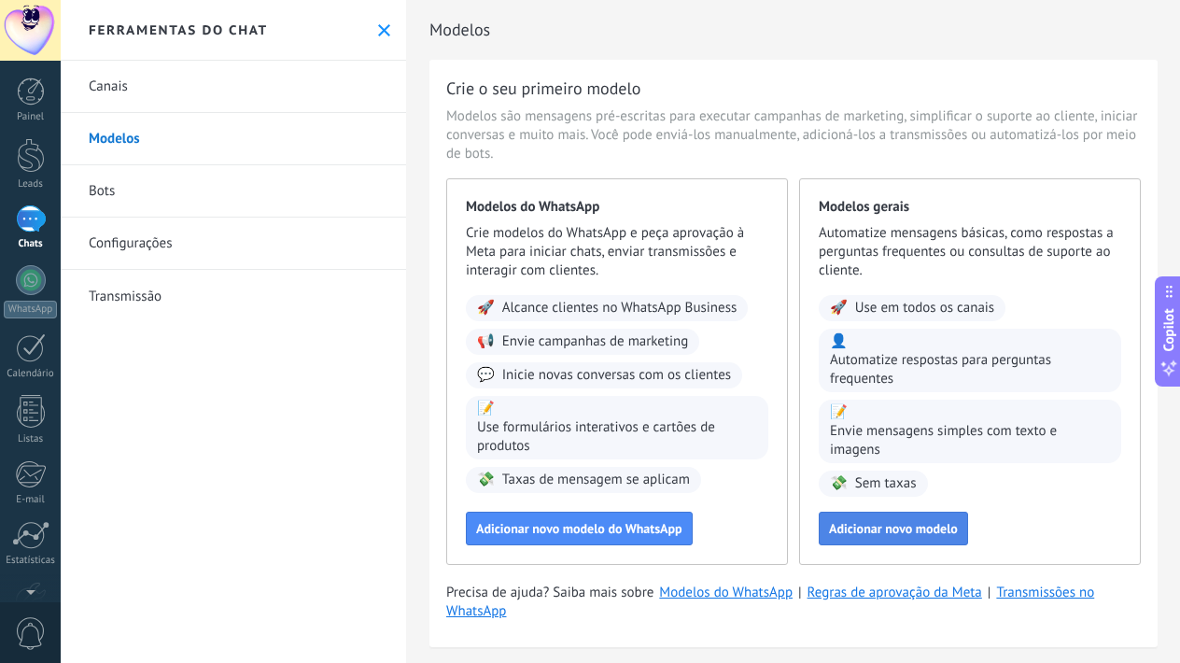
click at [883, 522] on span "Adicionar novo modelo" at bounding box center [893, 528] width 129 height 13
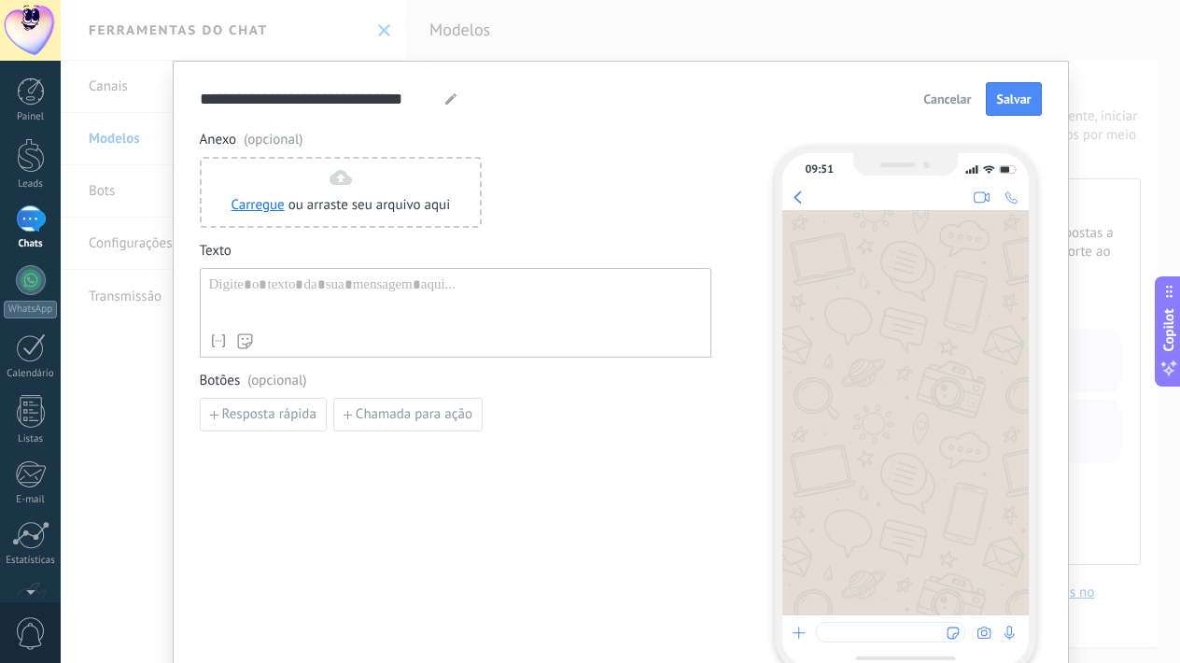
click at [929, 104] on span "Cancelar" at bounding box center [947, 98] width 48 height 13
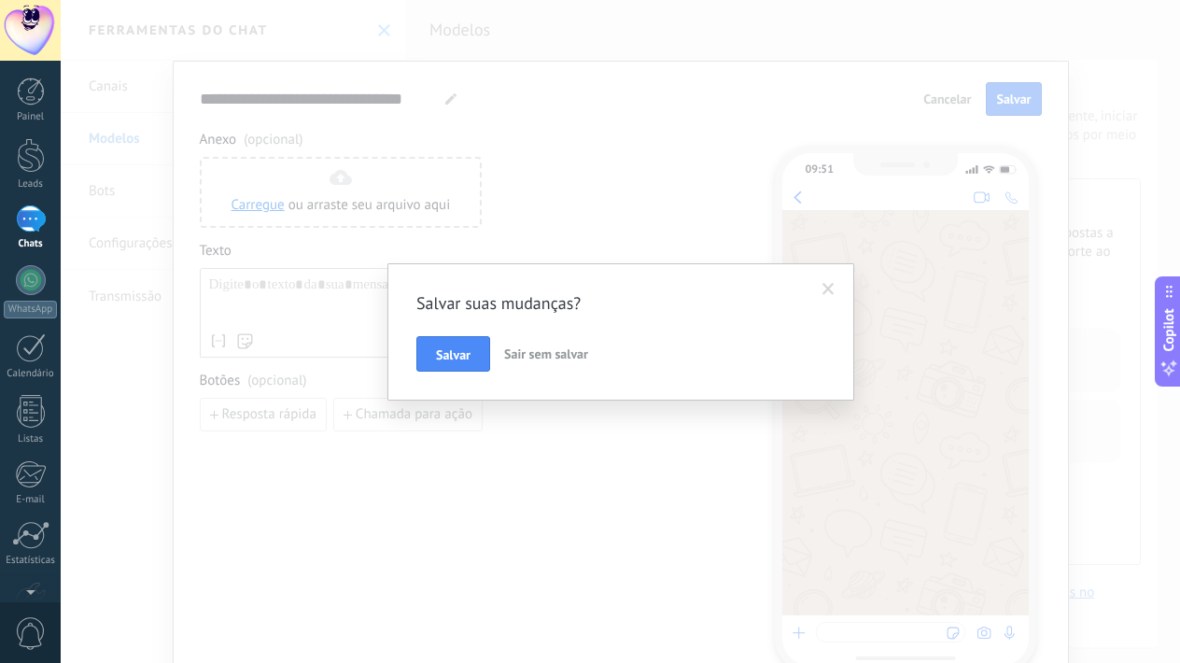
click at [548, 351] on span "Sair sem salvar" at bounding box center [546, 353] width 84 height 17
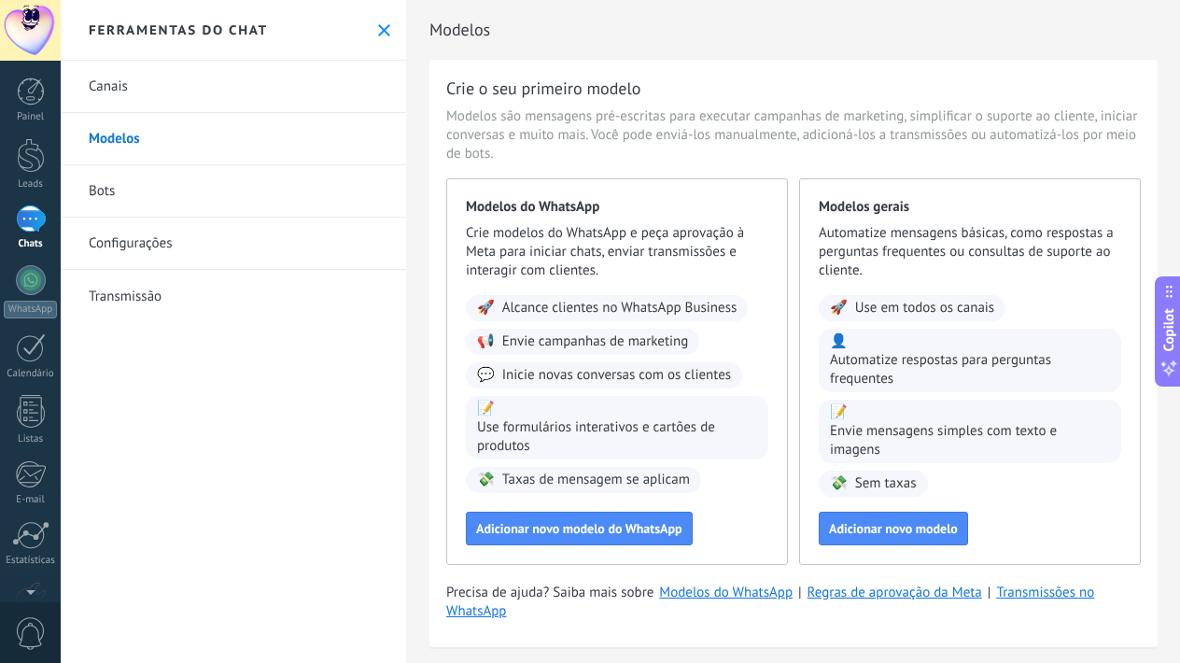
click at [94, 188] on link "Bots" at bounding box center [233, 191] width 345 height 52
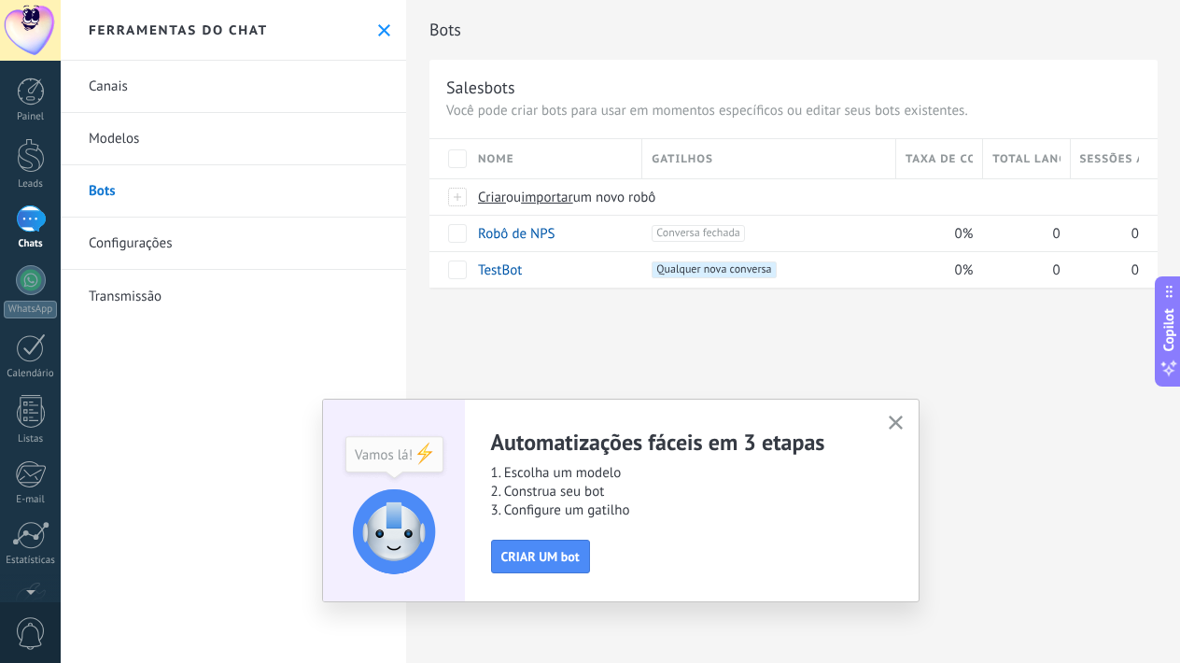
click at [164, 246] on link "Configurações" at bounding box center [233, 244] width 345 height 52
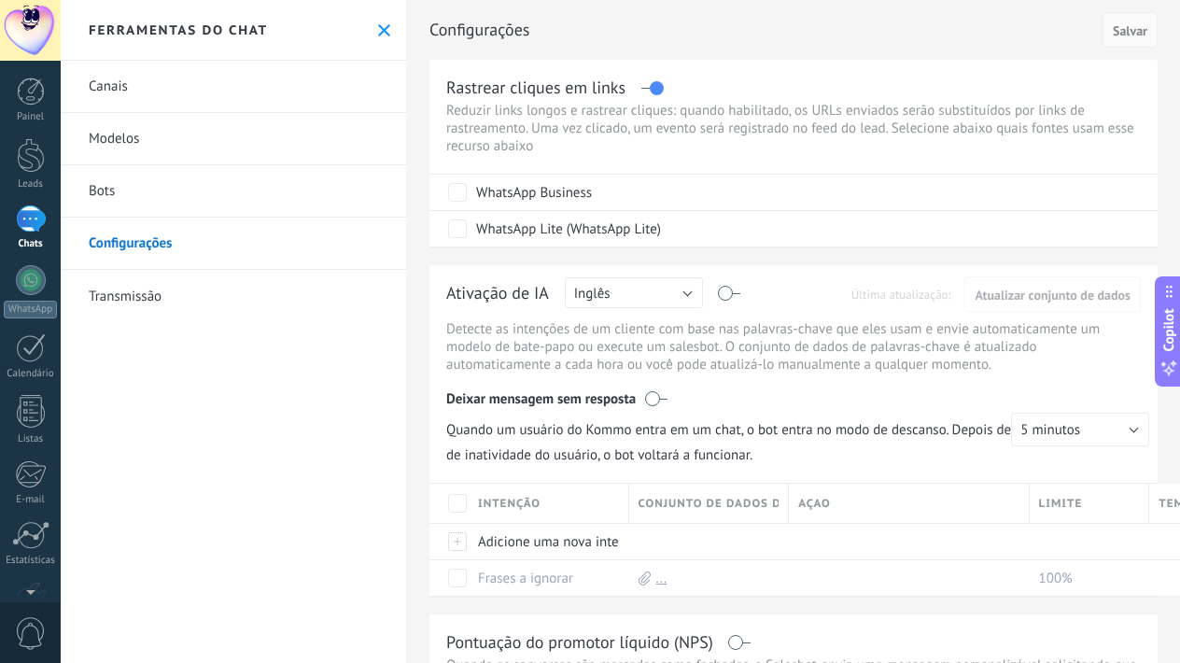
click at [156, 301] on link "Transmissão" at bounding box center [233, 296] width 345 height 52
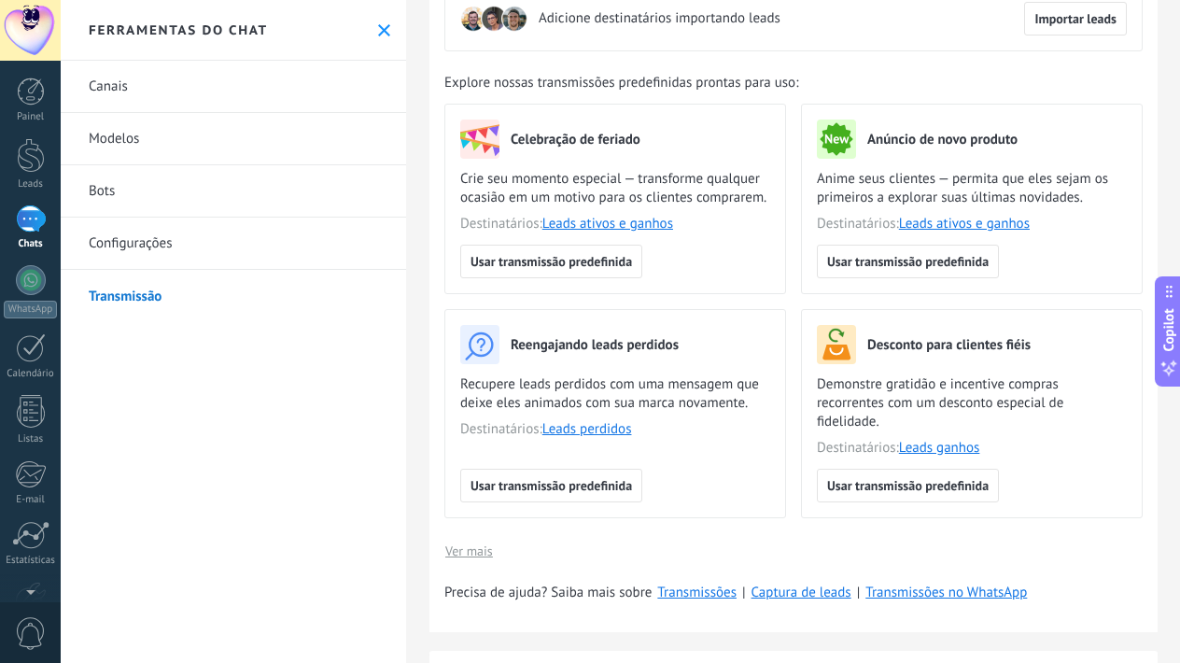
scroll to position [135, 0]
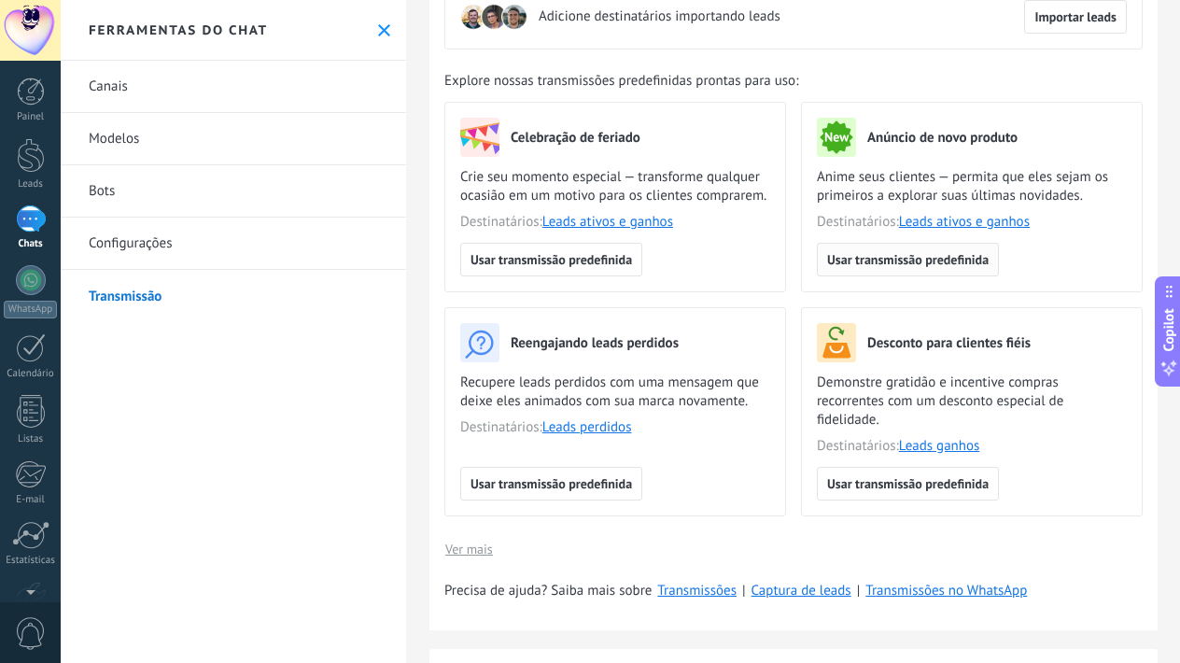
click at [867, 253] on span "Usar transmissão predefinida" at bounding box center [908, 259] width 162 height 13
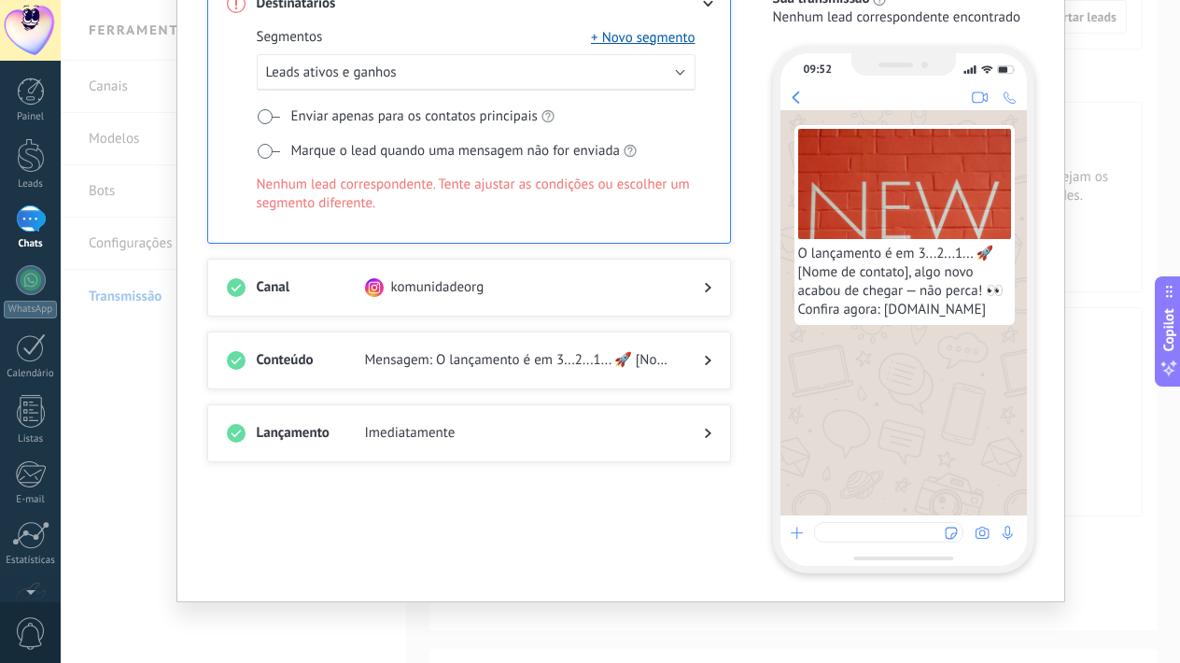
scroll to position [126, 0]
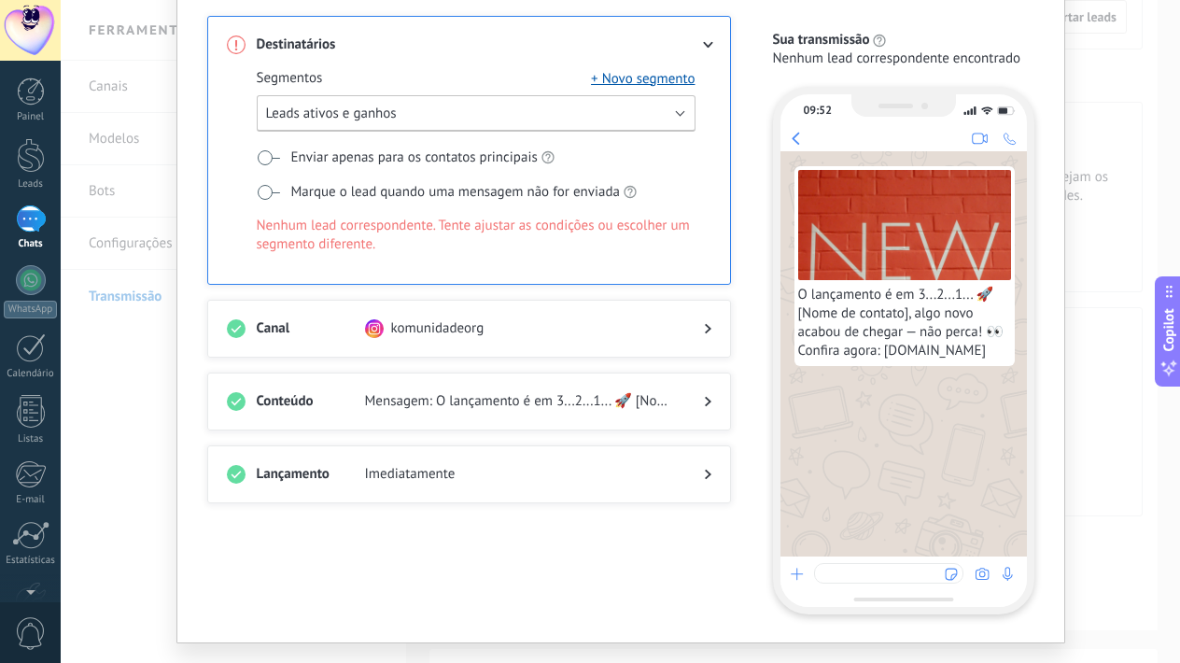
click at [389, 122] on button "Leads ativos e ganhos" at bounding box center [476, 113] width 439 height 36
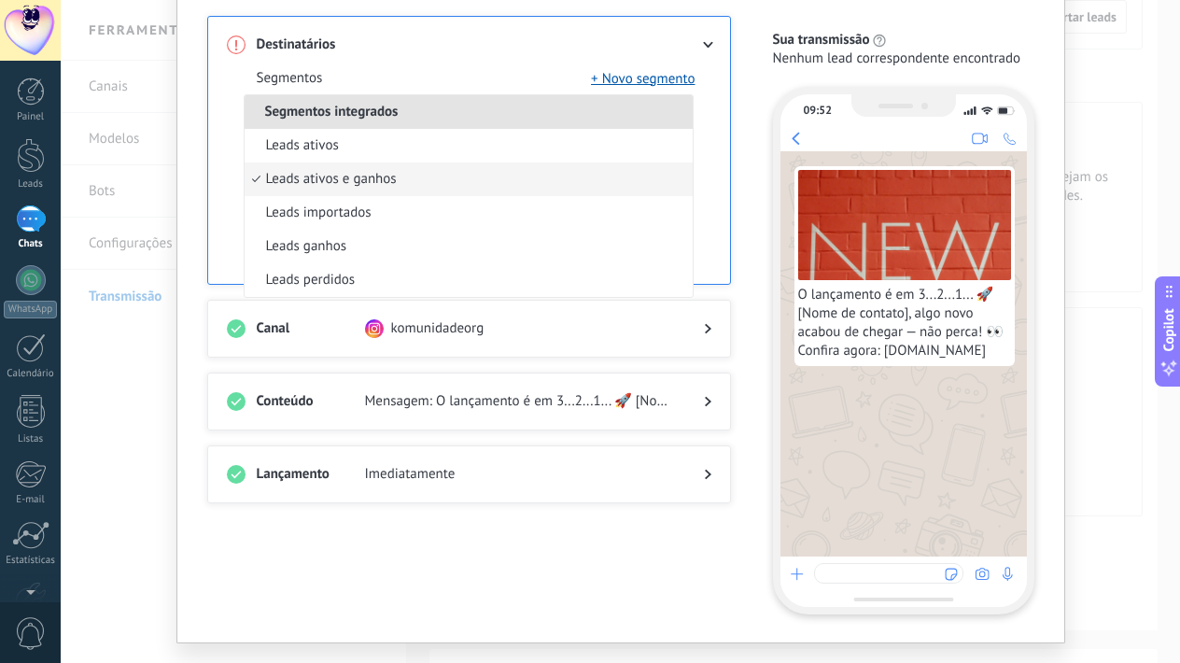
click at [389, 176] on span "Leads ativos e ganhos" at bounding box center [331, 179] width 131 height 19
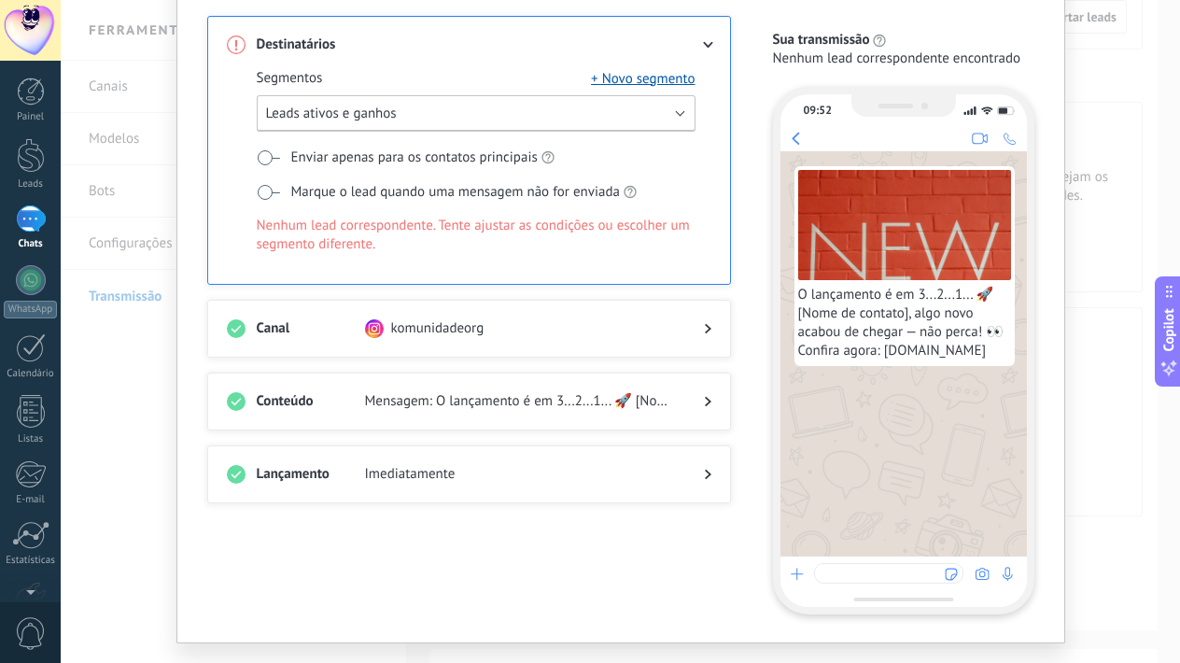
click at [669, 113] on button "Leads ativos e ganhos" at bounding box center [476, 113] width 439 height 36
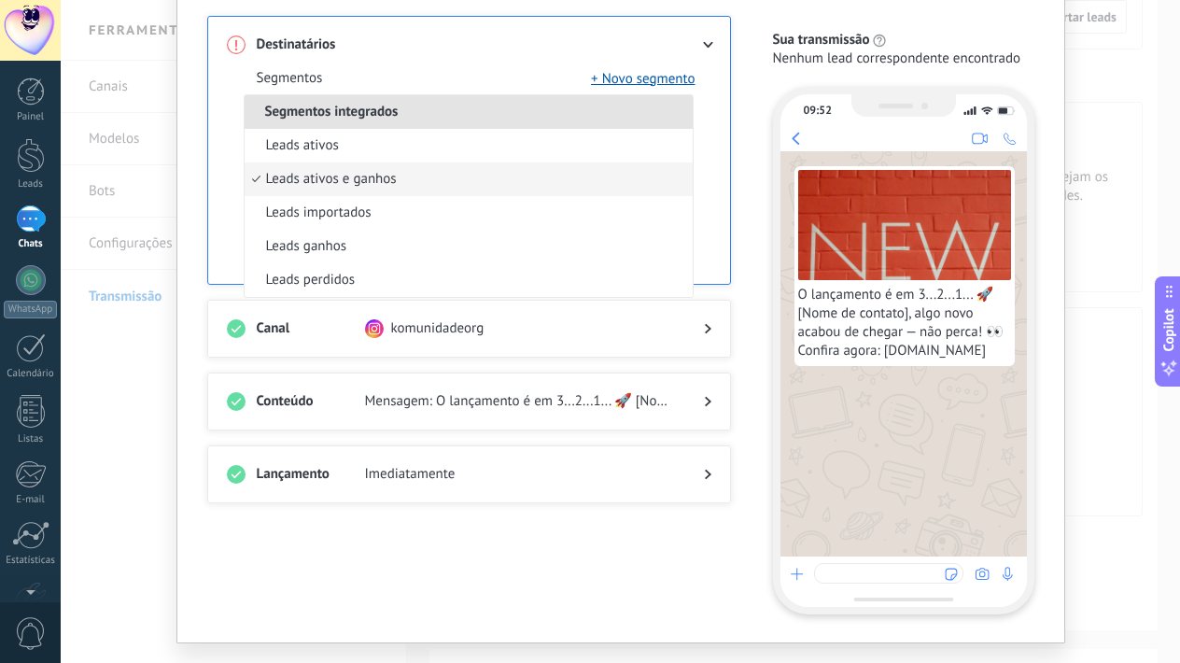
click at [640, 166] on li "Leads ativos e ganhos" at bounding box center [469, 179] width 448 height 34
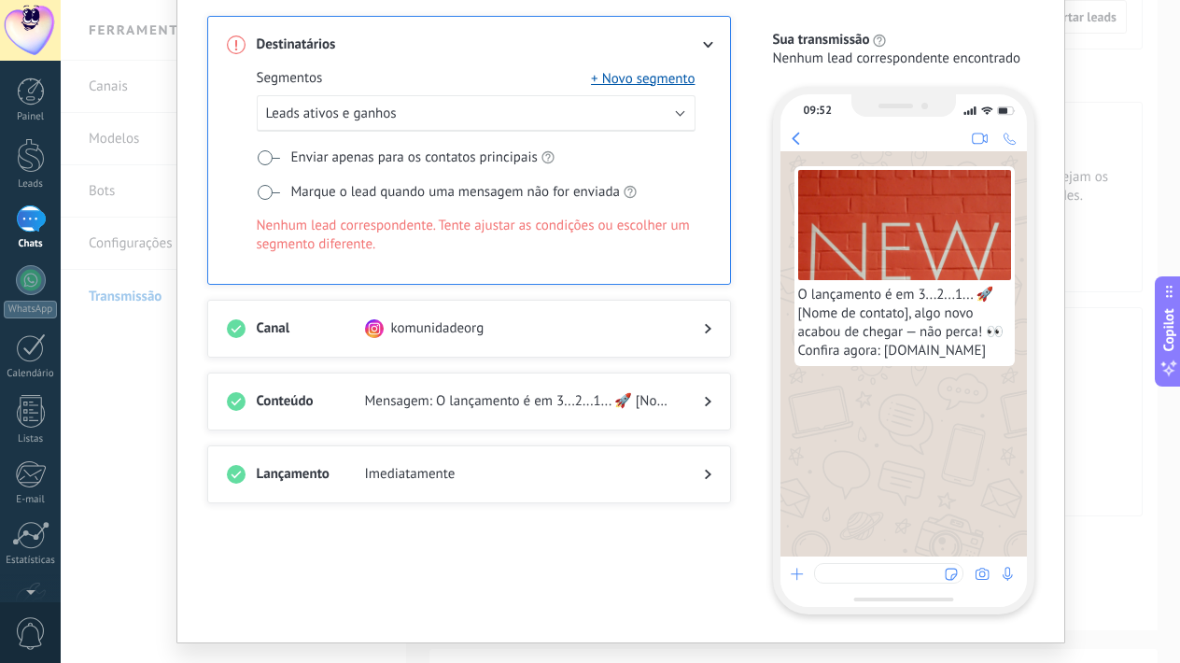
click at [637, 249] on span "Nenhum lead correspondente. Tente ajustar as condições ou escolher um segmento …" at bounding box center [476, 235] width 439 height 37
click at [706, 329] on icon at bounding box center [708, 328] width 7 height 11
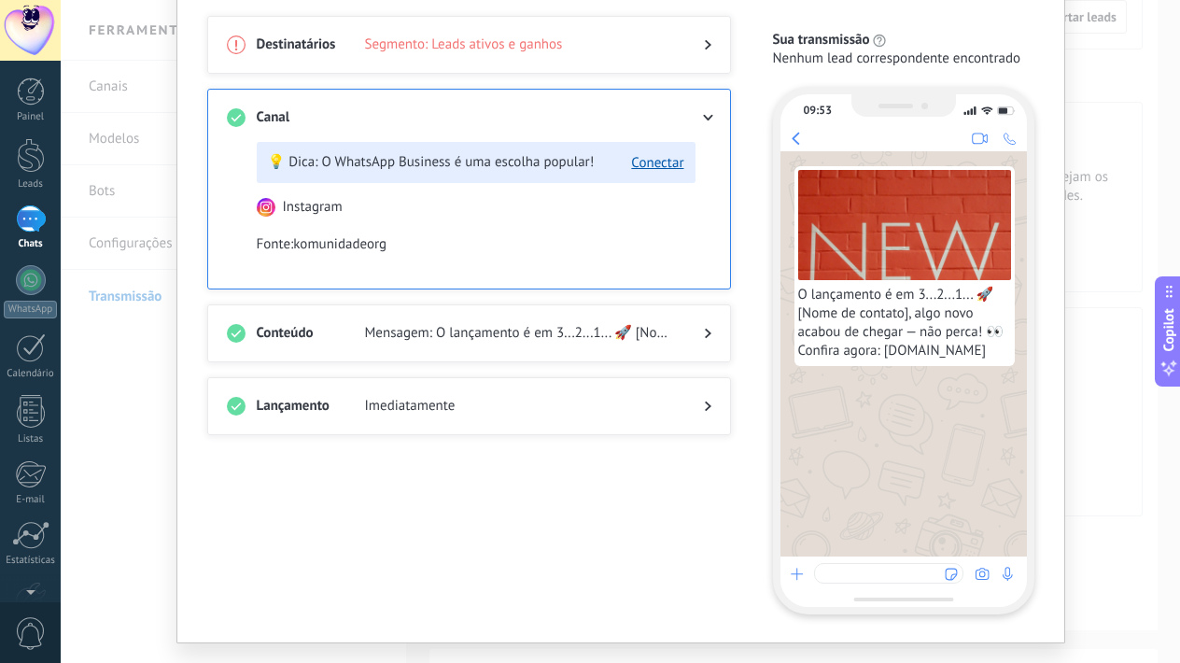
scroll to position [167, 0]
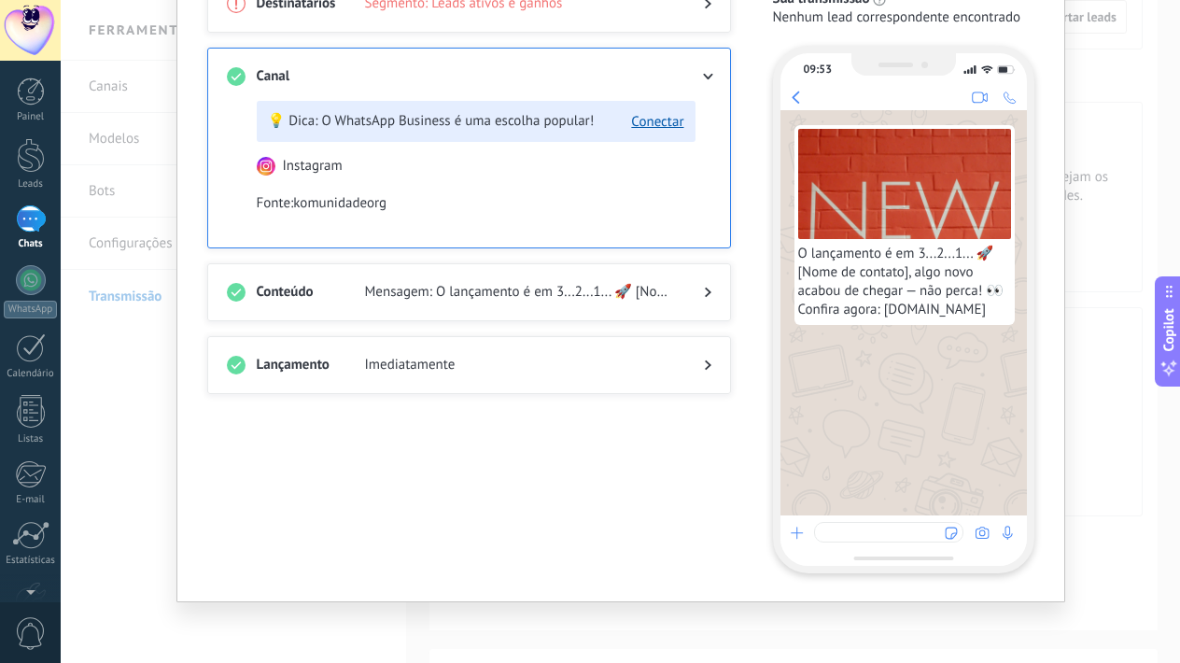
click at [705, 288] on icon at bounding box center [708, 292] width 7 height 11
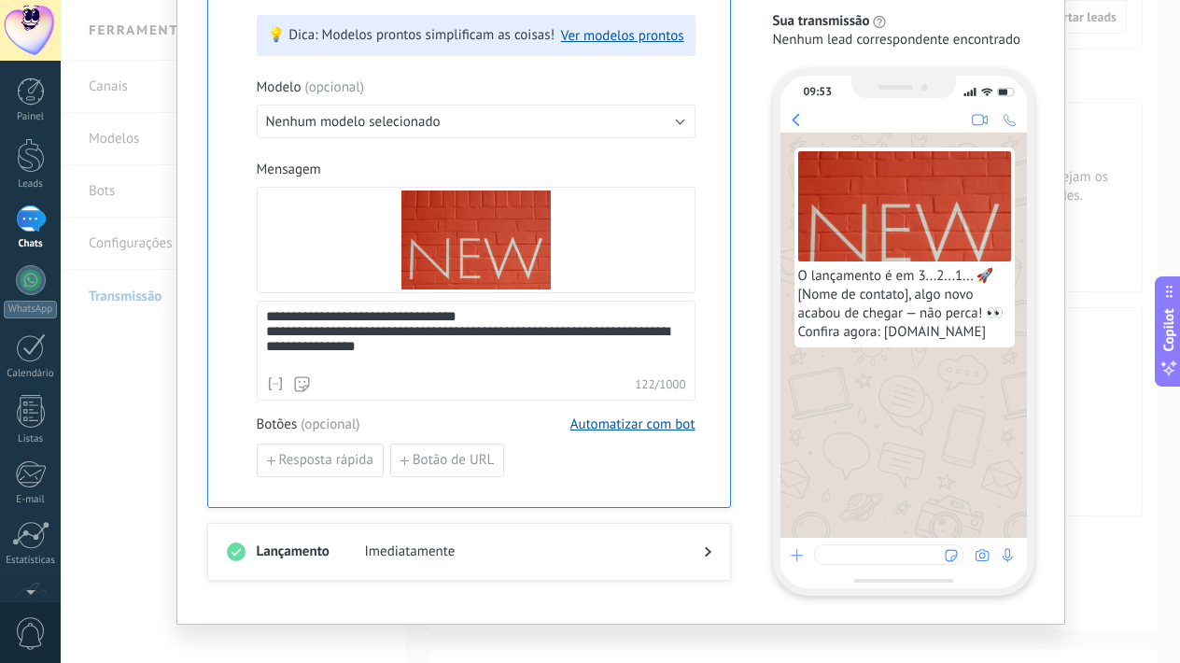
scroll to position [348, 0]
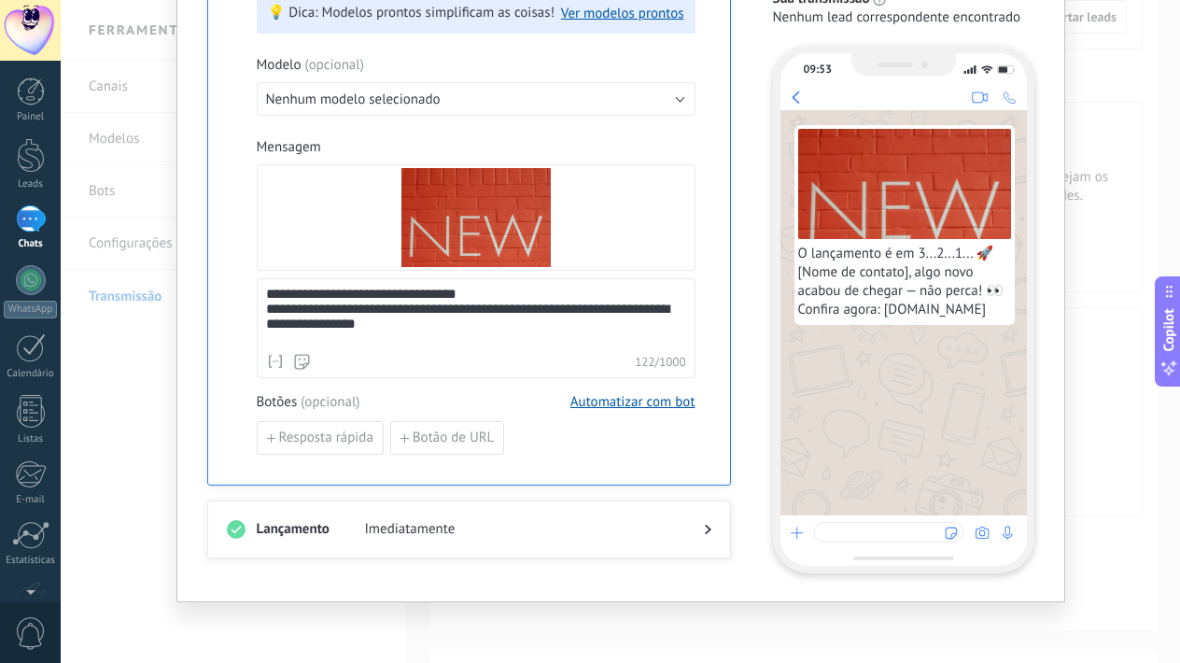
click at [643, 529] on span "Imediatamente" at bounding box center [519, 529] width 309 height 19
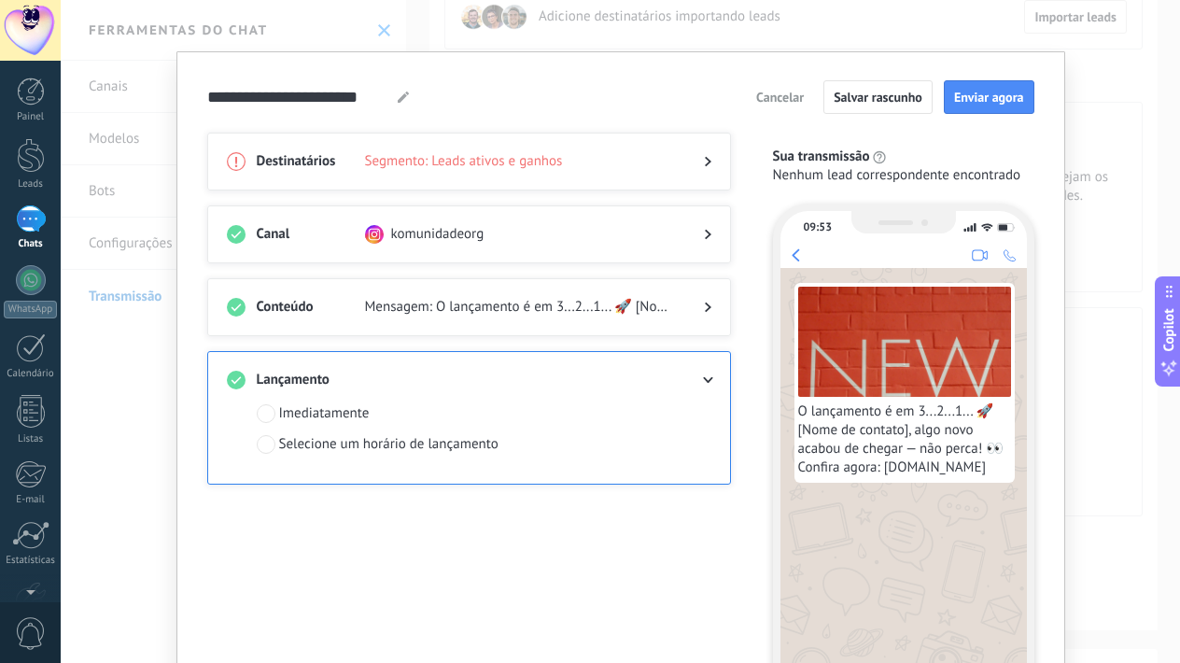
scroll to position [0, 0]
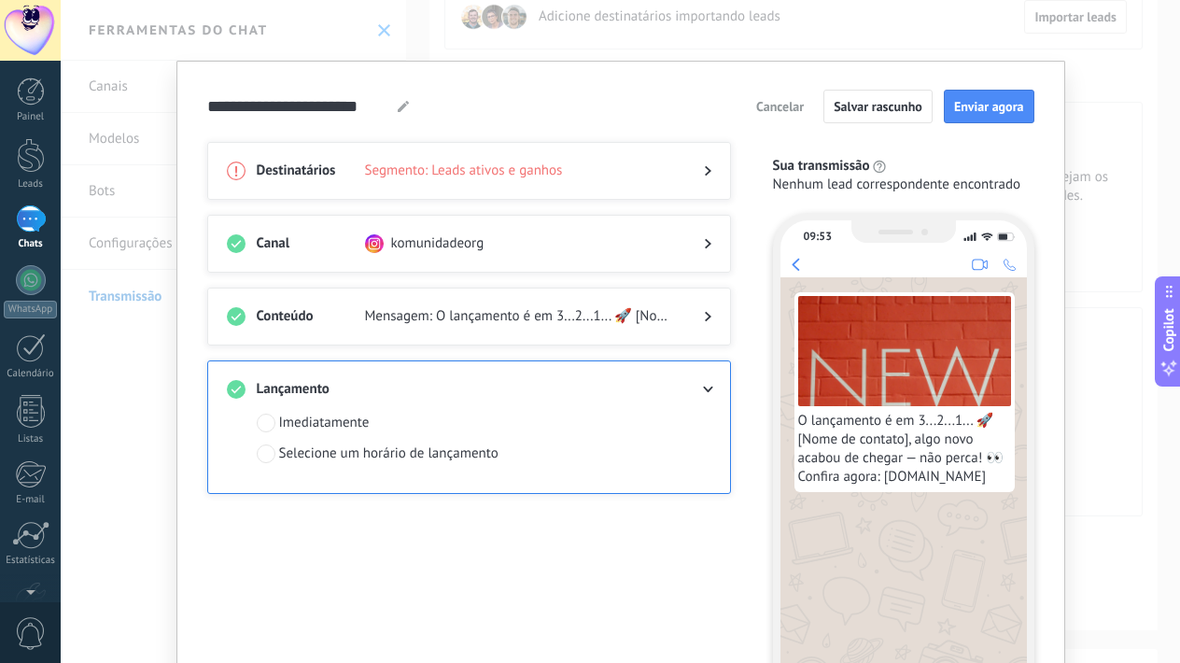
click at [1081, 85] on div "**********" at bounding box center [620, 331] width 1119 height 663
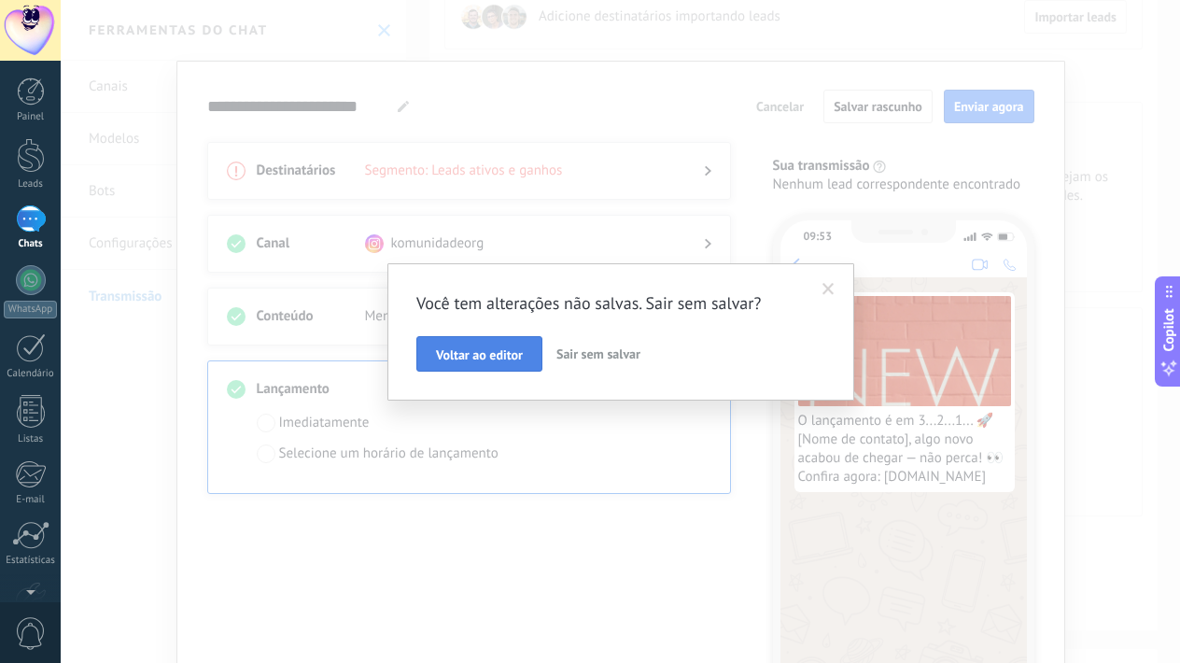
click at [525, 355] on button "Voltar ao editor" at bounding box center [479, 353] width 126 height 35
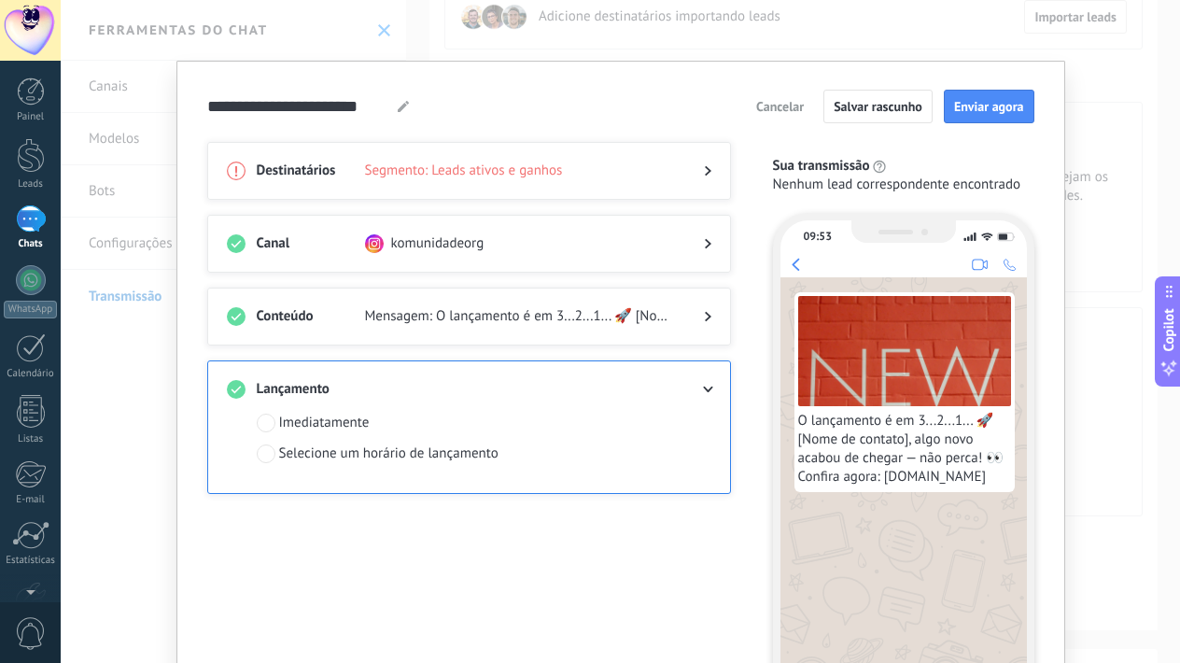
click at [789, 103] on span "Cancelar" at bounding box center [780, 106] width 48 height 13
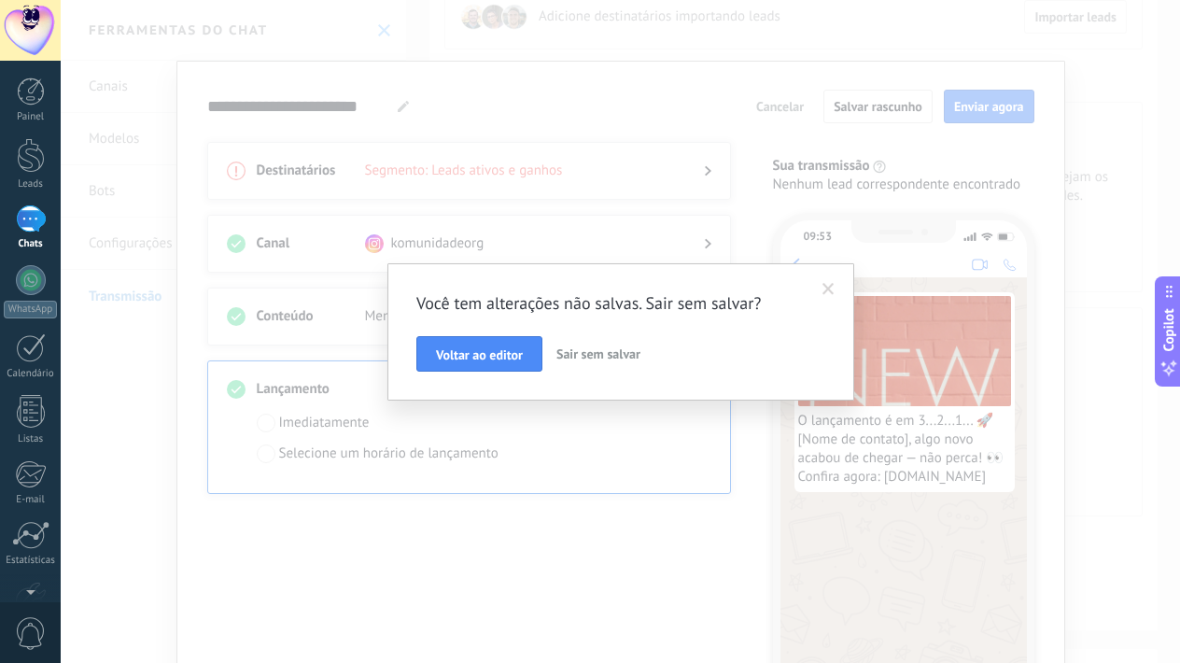
click at [596, 352] on span "Sair sem salvar" at bounding box center [598, 353] width 84 height 17
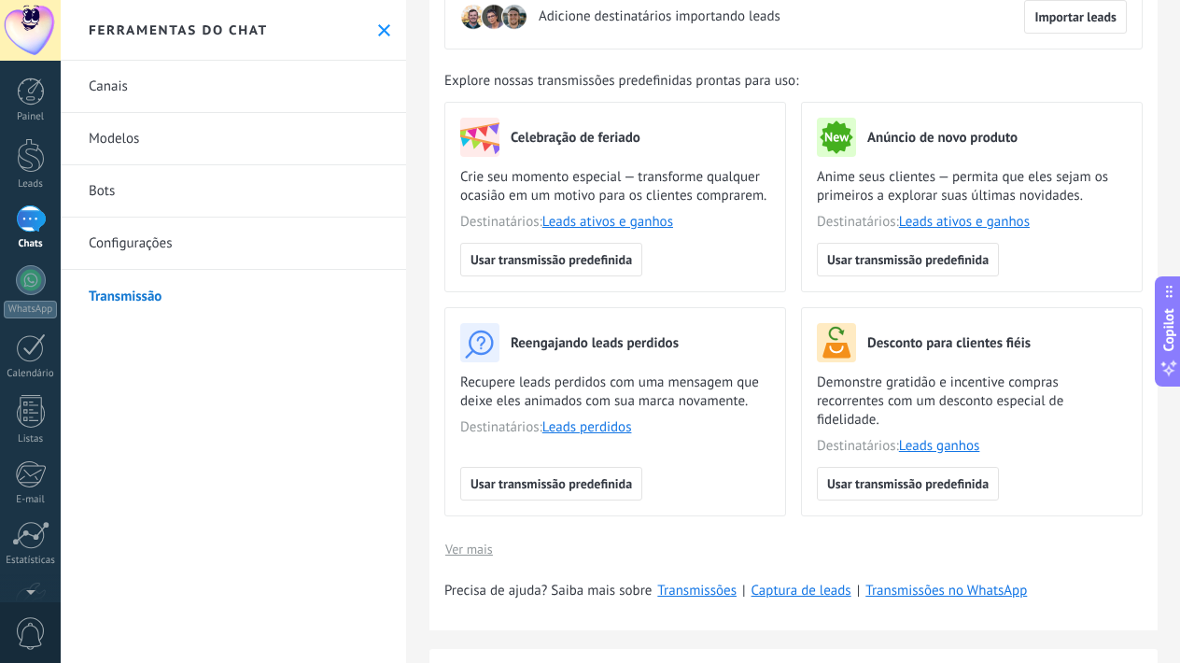
click at [137, 296] on link "Transmissão" at bounding box center [233, 296] width 345 height 52
click at [173, 235] on link "Configurações" at bounding box center [233, 244] width 345 height 52
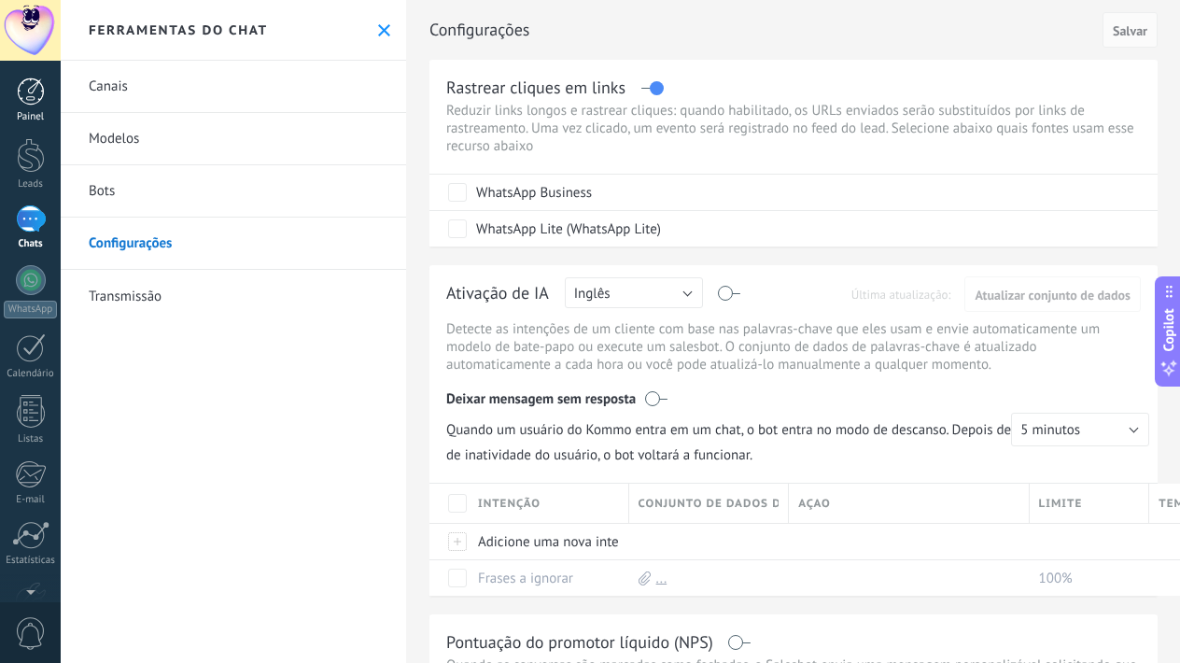
click at [38, 94] on div at bounding box center [31, 91] width 28 height 28
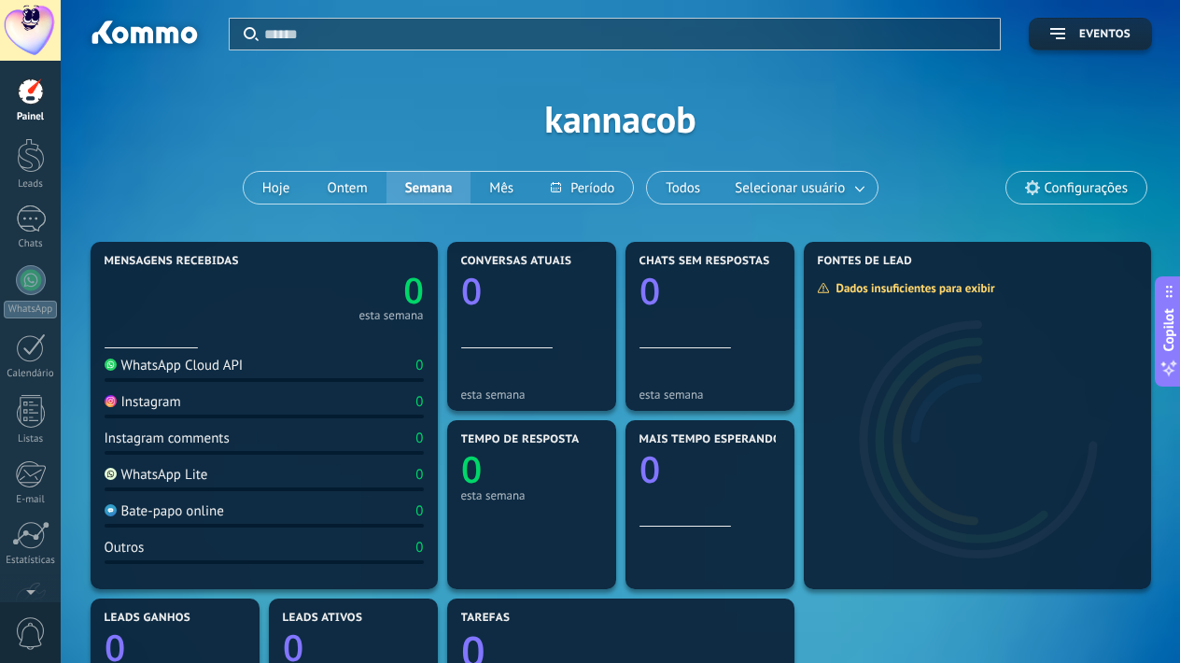
click at [1068, 185] on span "Configurações" at bounding box center [1086, 188] width 83 height 16
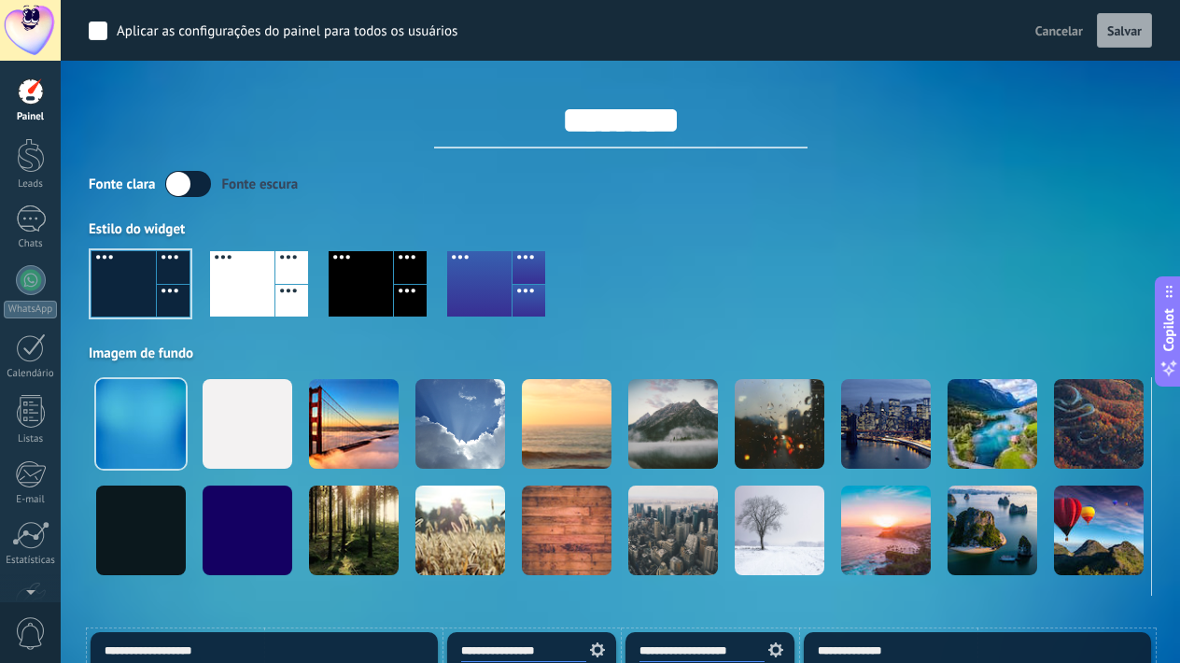
click at [493, 276] on div at bounding box center [479, 283] width 64 height 65
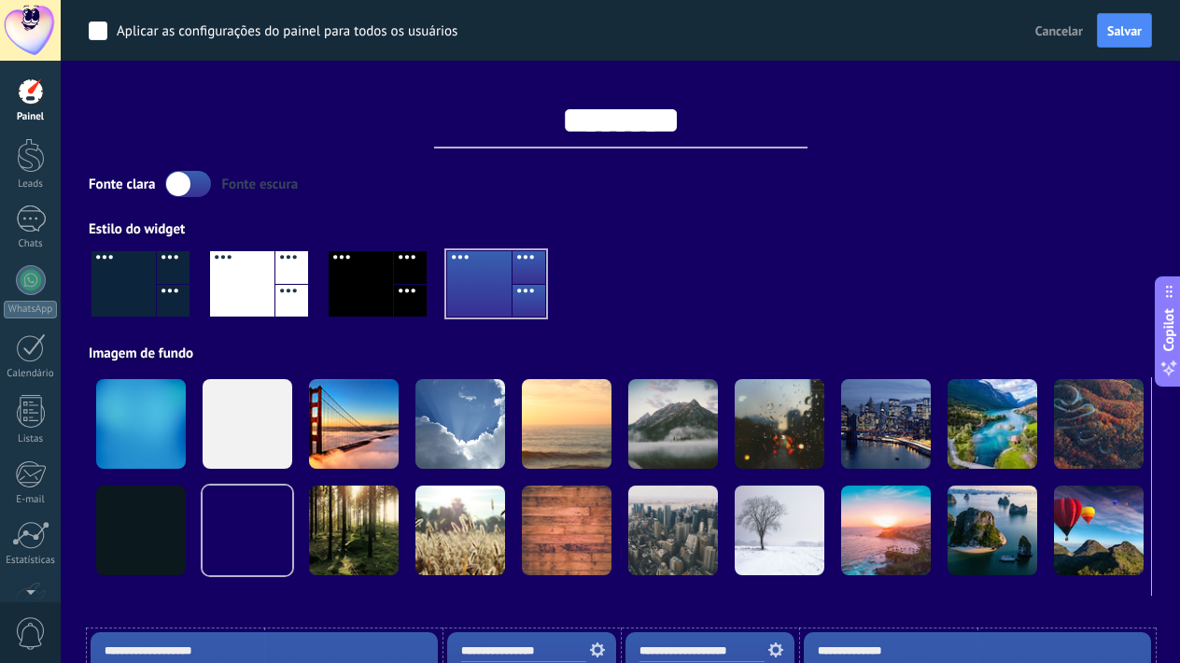
click at [234, 286] on div at bounding box center [242, 283] width 64 height 65
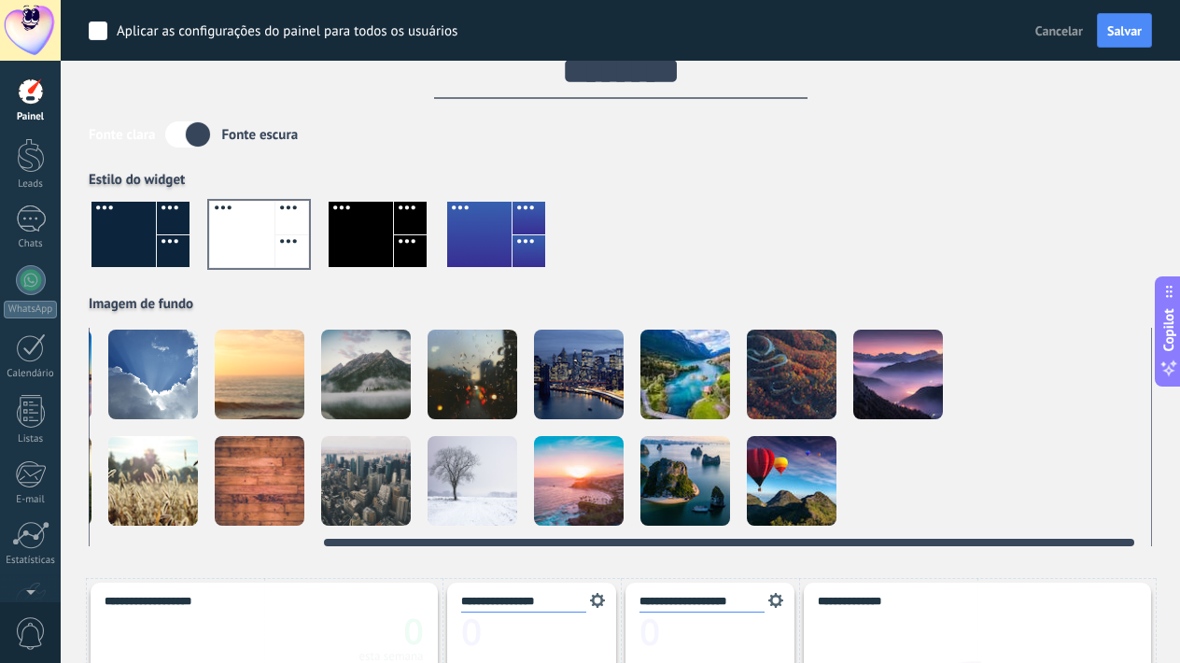
scroll to position [0, 313]
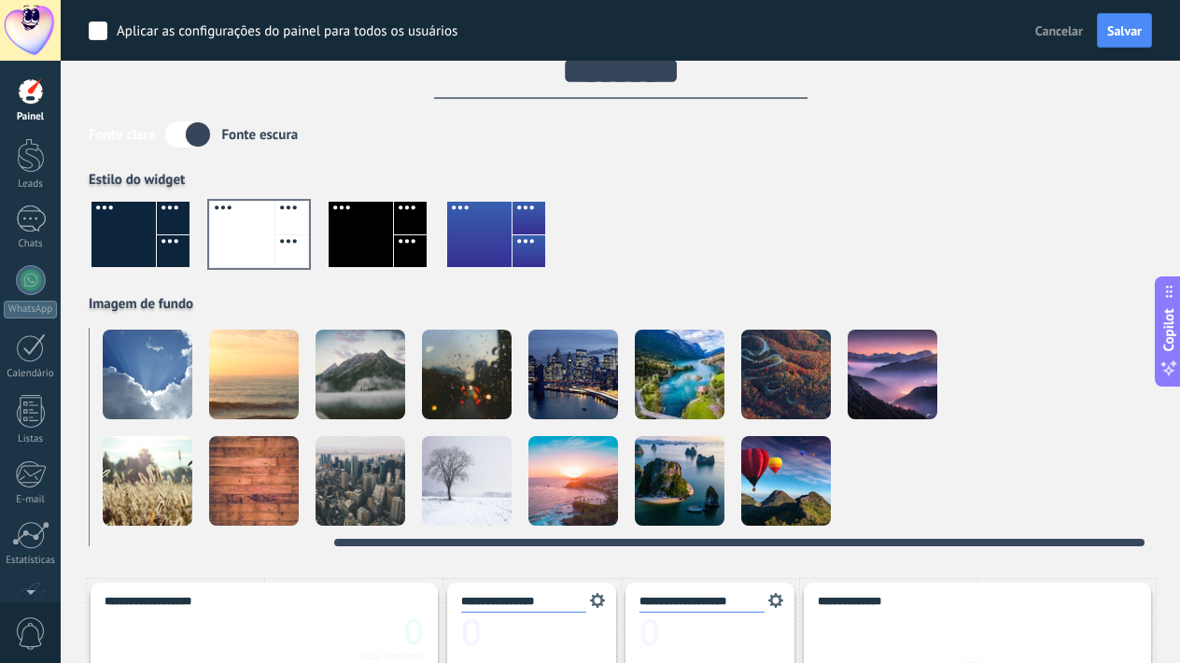
drag, startPoint x: 881, startPoint y: 541, endPoint x: 1133, endPoint y: 530, distance: 252.3
click at [1133, 530] on div at bounding box center [620, 437] width 1063 height 218
click at [1106, 480] on video at bounding box center [1106, 481] width 90 height 90
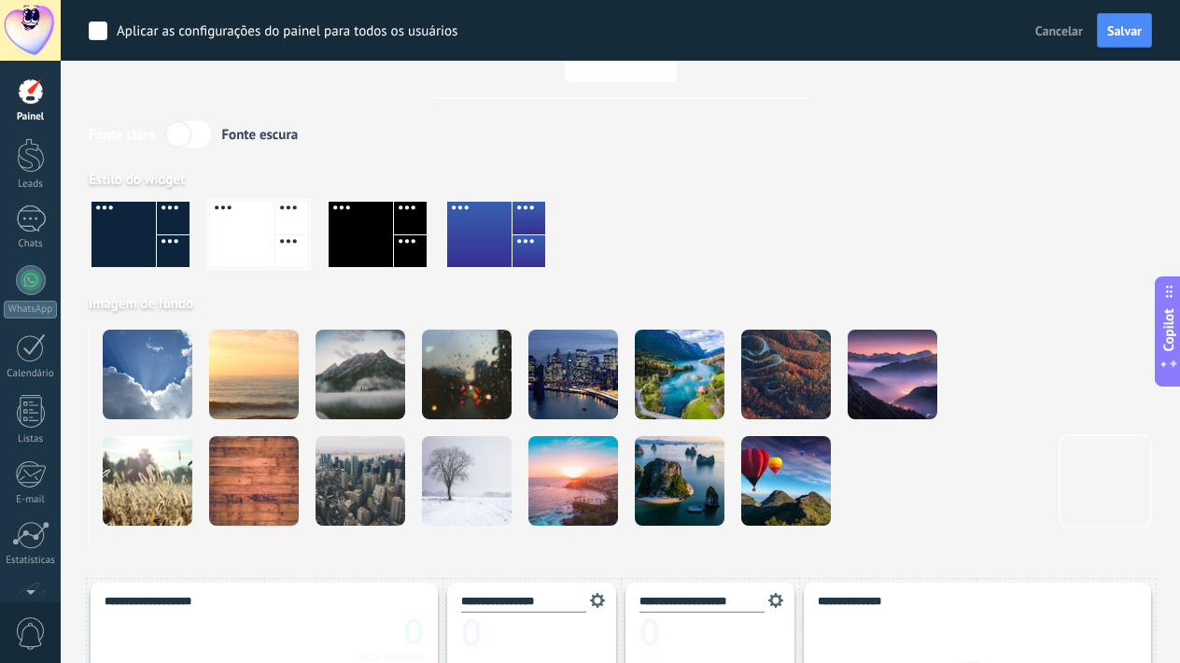
scroll to position [0, 0]
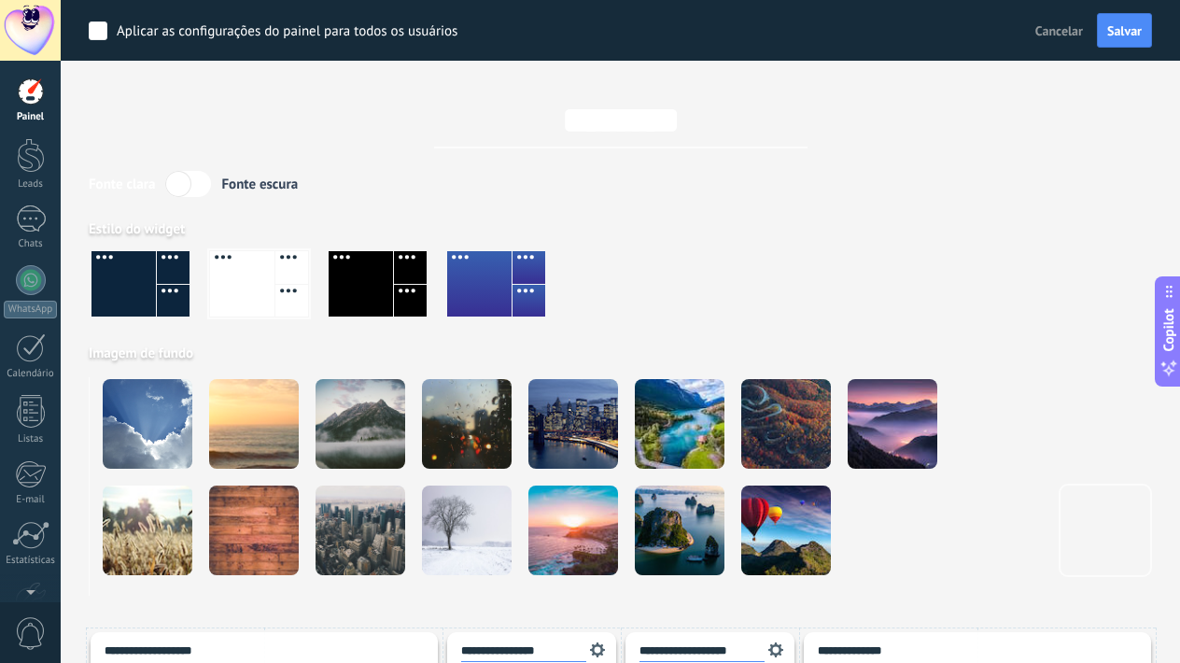
click at [347, 281] on div at bounding box center [361, 283] width 64 height 65
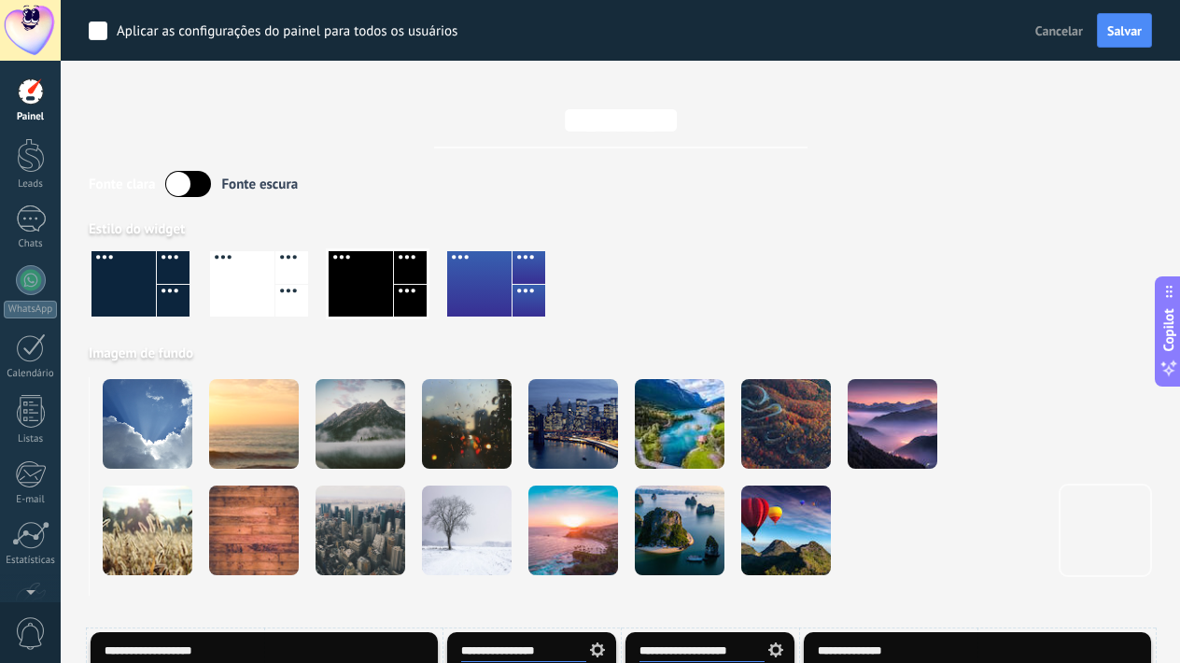
click at [257, 285] on div at bounding box center [242, 283] width 64 height 65
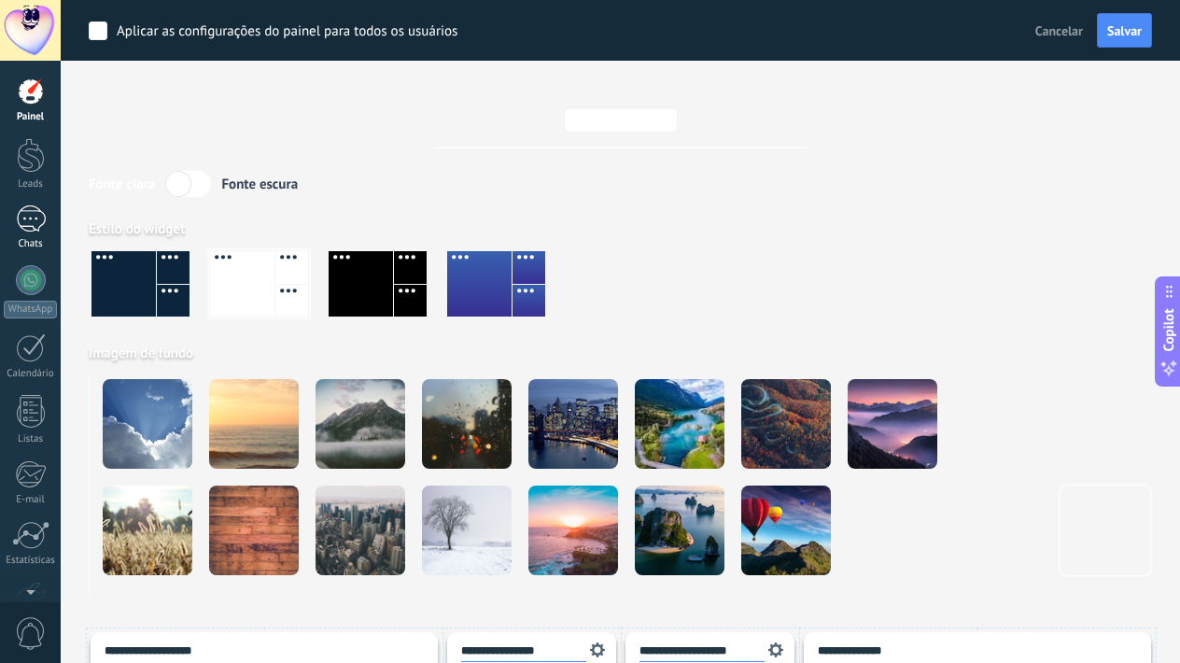
click at [34, 227] on div at bounding box center [31, 218] width 30 height 27
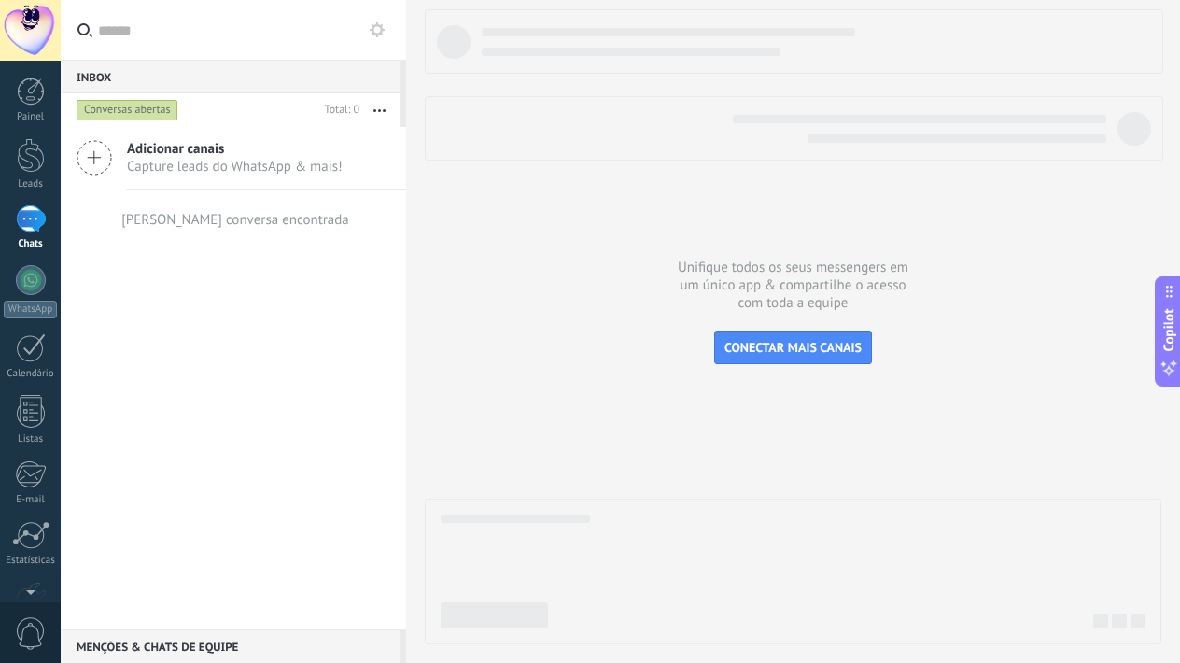
click at [112, 159] on div "Adicionar canais Capture leads do WhatsApp & mais!" at bounding box center [233, 158] width 345 height 63
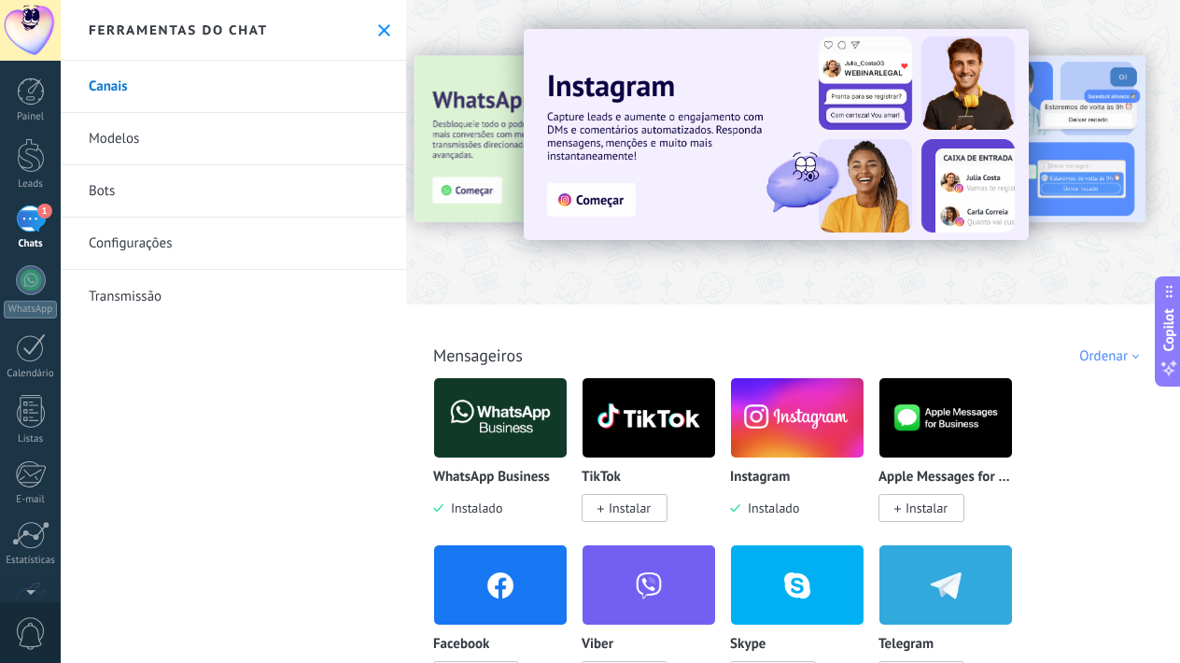
click at [37, 218] on div "1" at bounding box center [31, 218] width 30 height 27
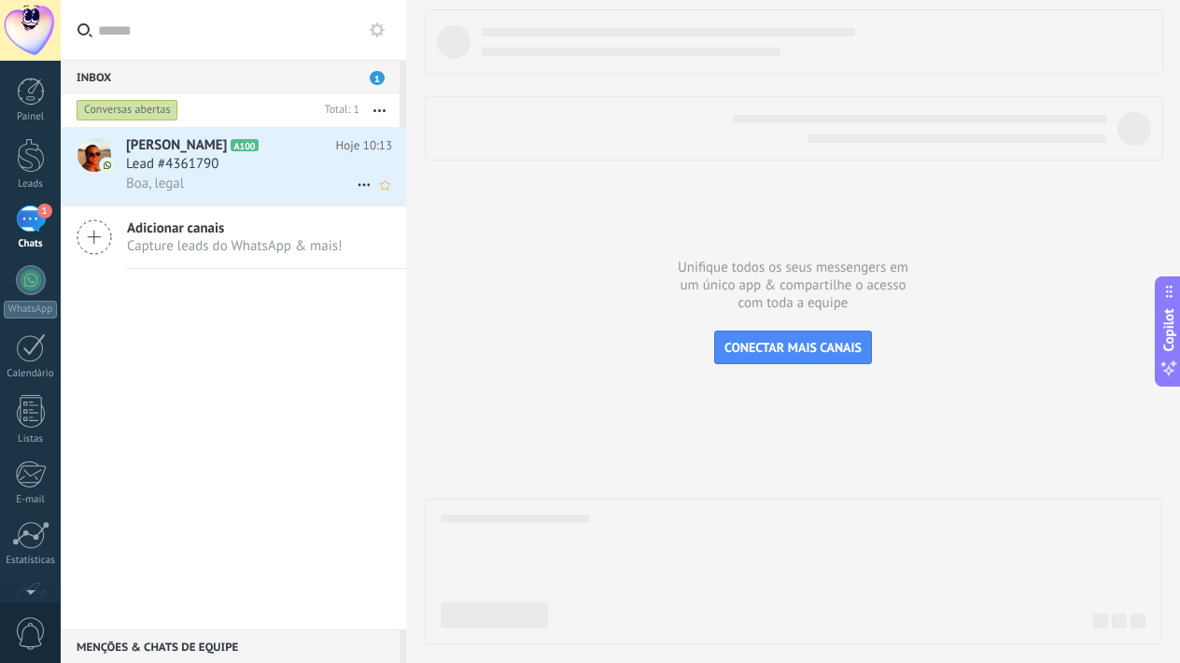
click at [190, 173] on span "Lead #4361790" at bounding box center [172, 164] width 92 height 19
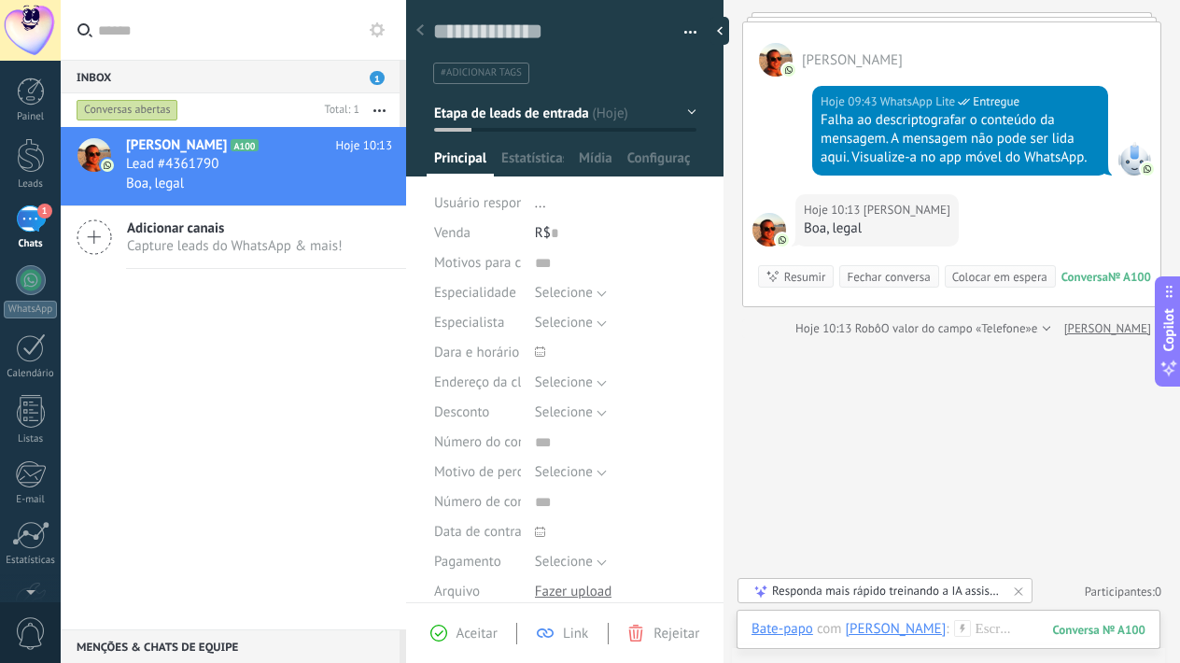
scroll to position [89, 0]
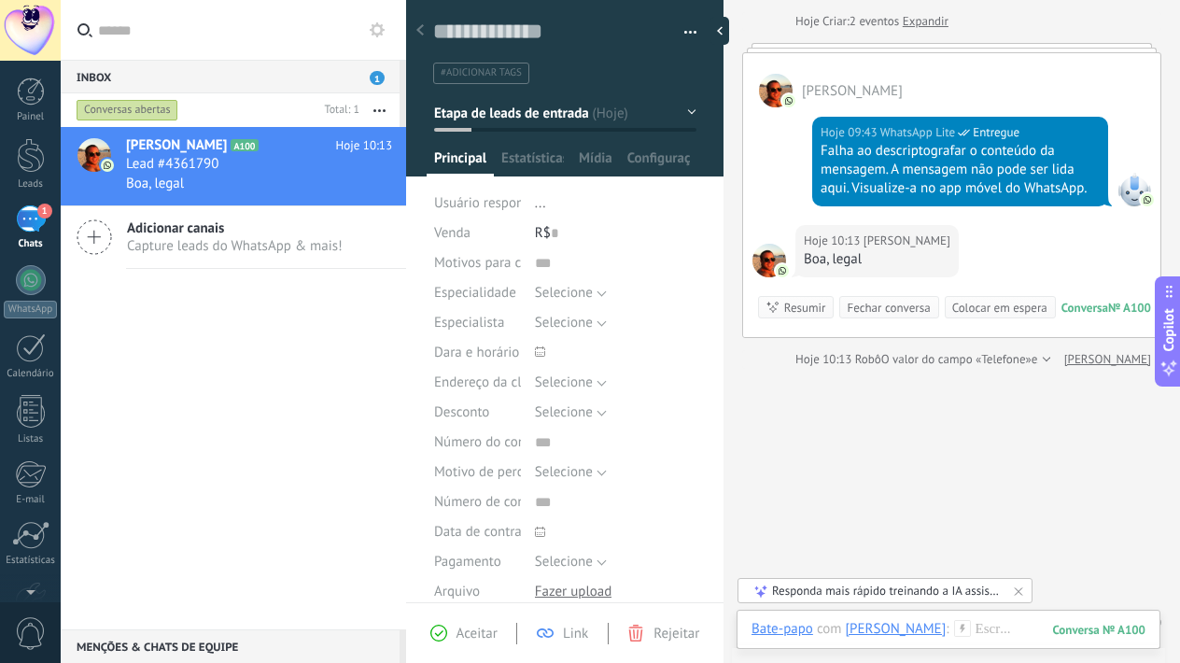
click at [1090, 47] on div at bounding box center [951, 47] width 419 height 9
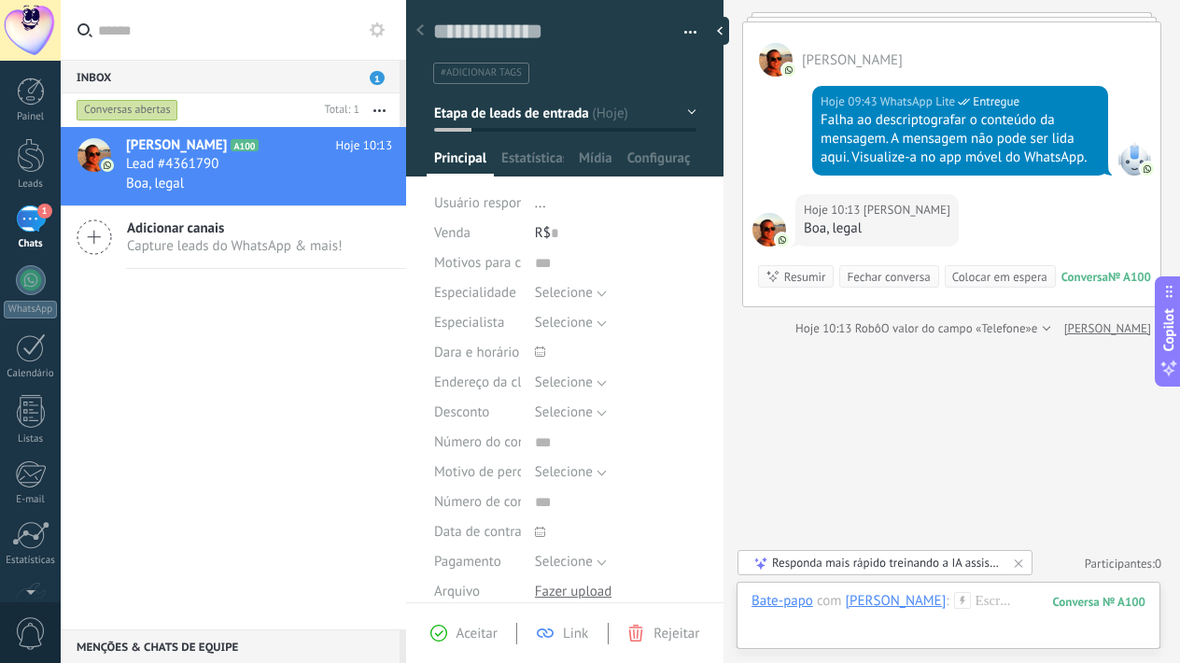
scroll to position [91, 0]
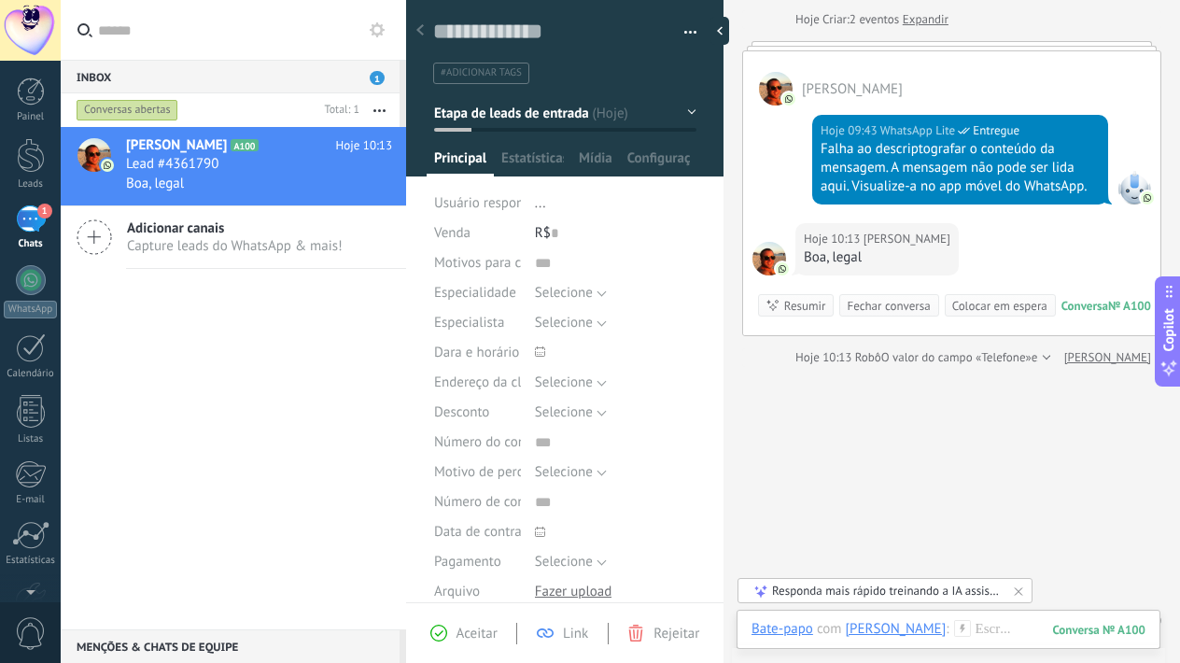
click at [921, 15] on link "Expandir" at bounding box center [926, 19] width 46 height 19
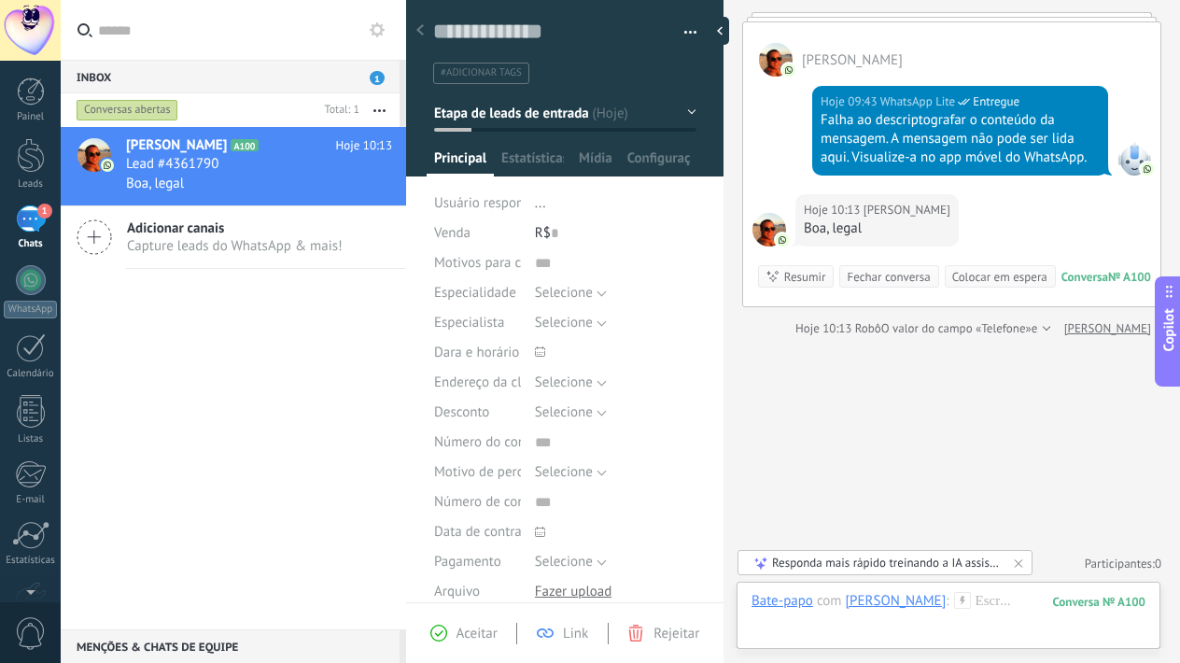
click at [785, 277] on div "Resumir" at bounding box center [805, 277] width 42 height 18
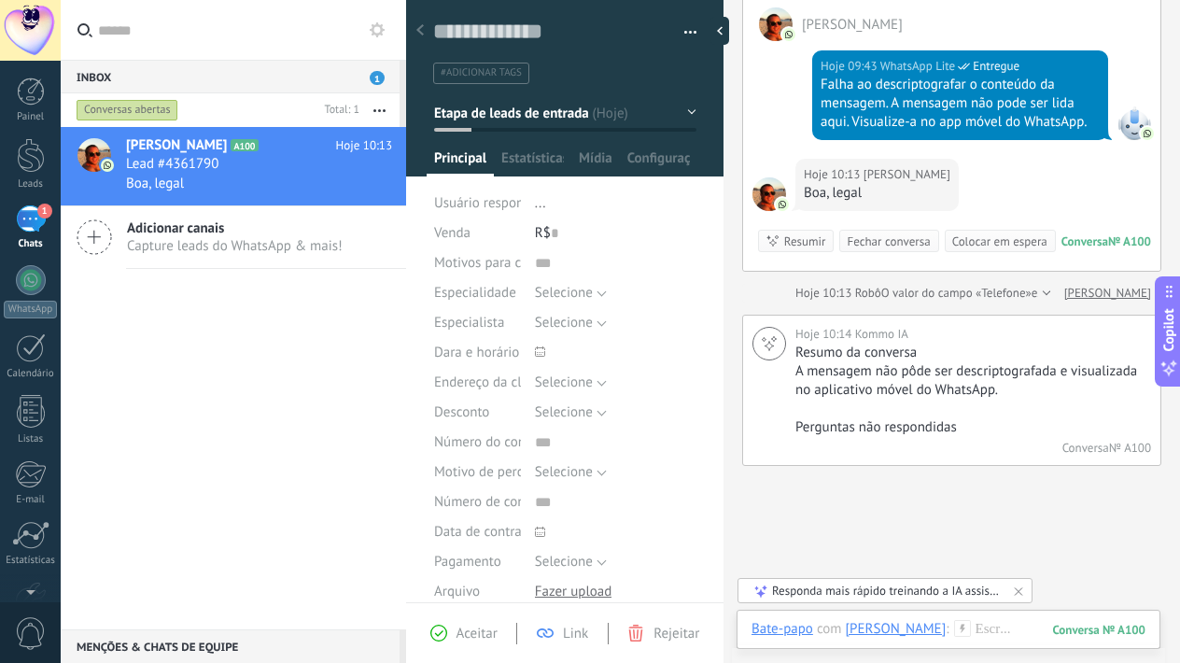
scroll to position [185, 0]
